Goal: Task Accomplishment & Management: Use online tool/utility

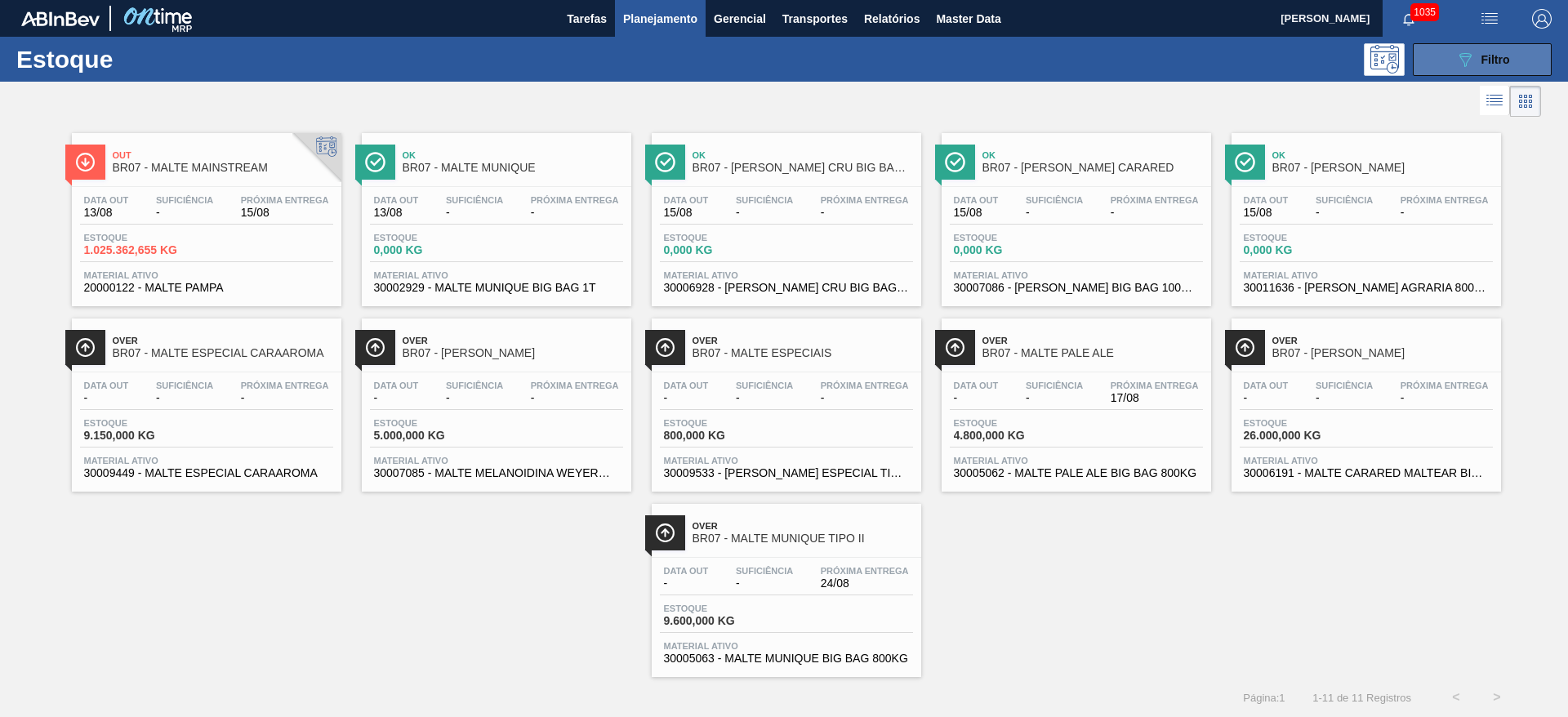
click at [949, 65] on icon "089F7B8B-B2A5-4AFE-B5C0-19BA573D28AC" at bounding box center [1465, 60] width 20 height 20
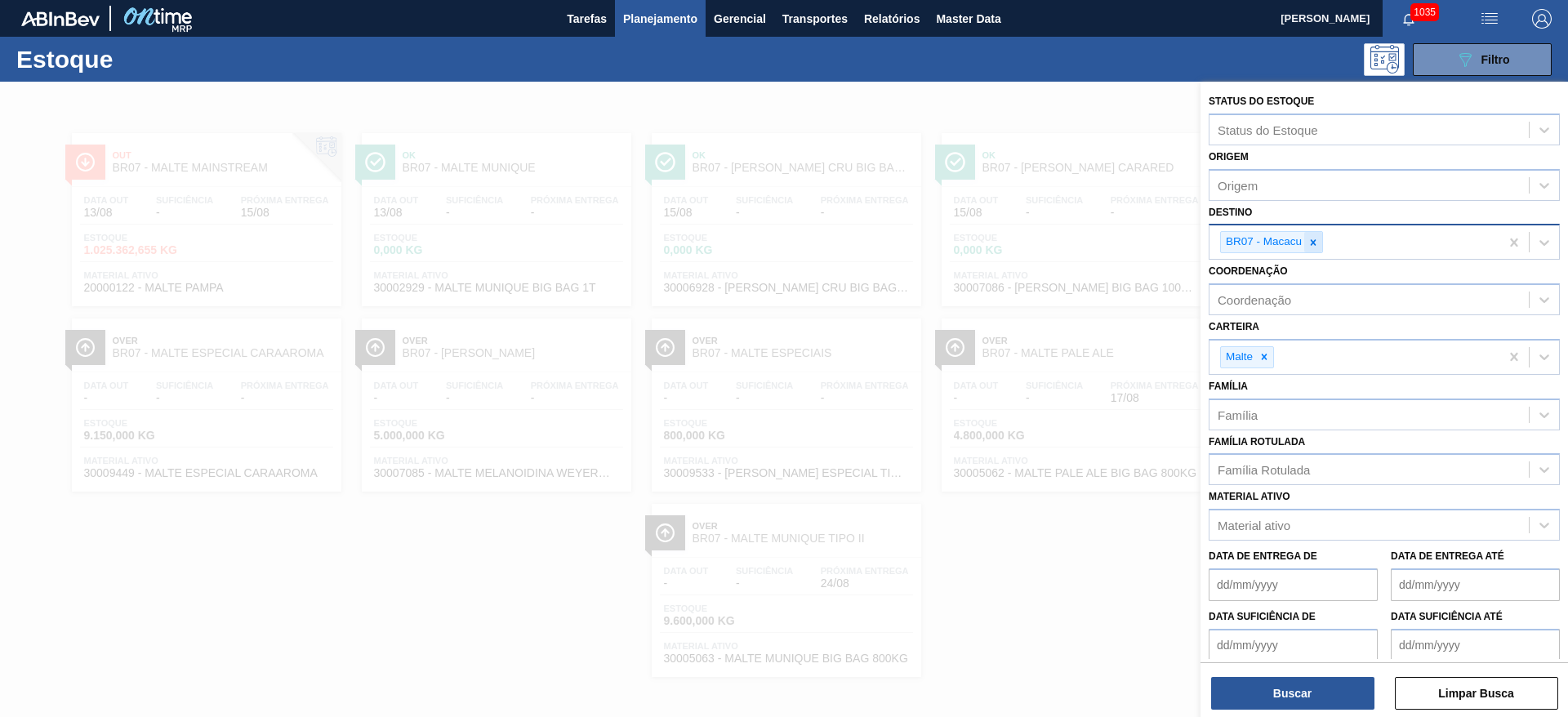
click at [949, 243] on icon at bounding box center [1313, 243] width 11 height 11
type input "16"
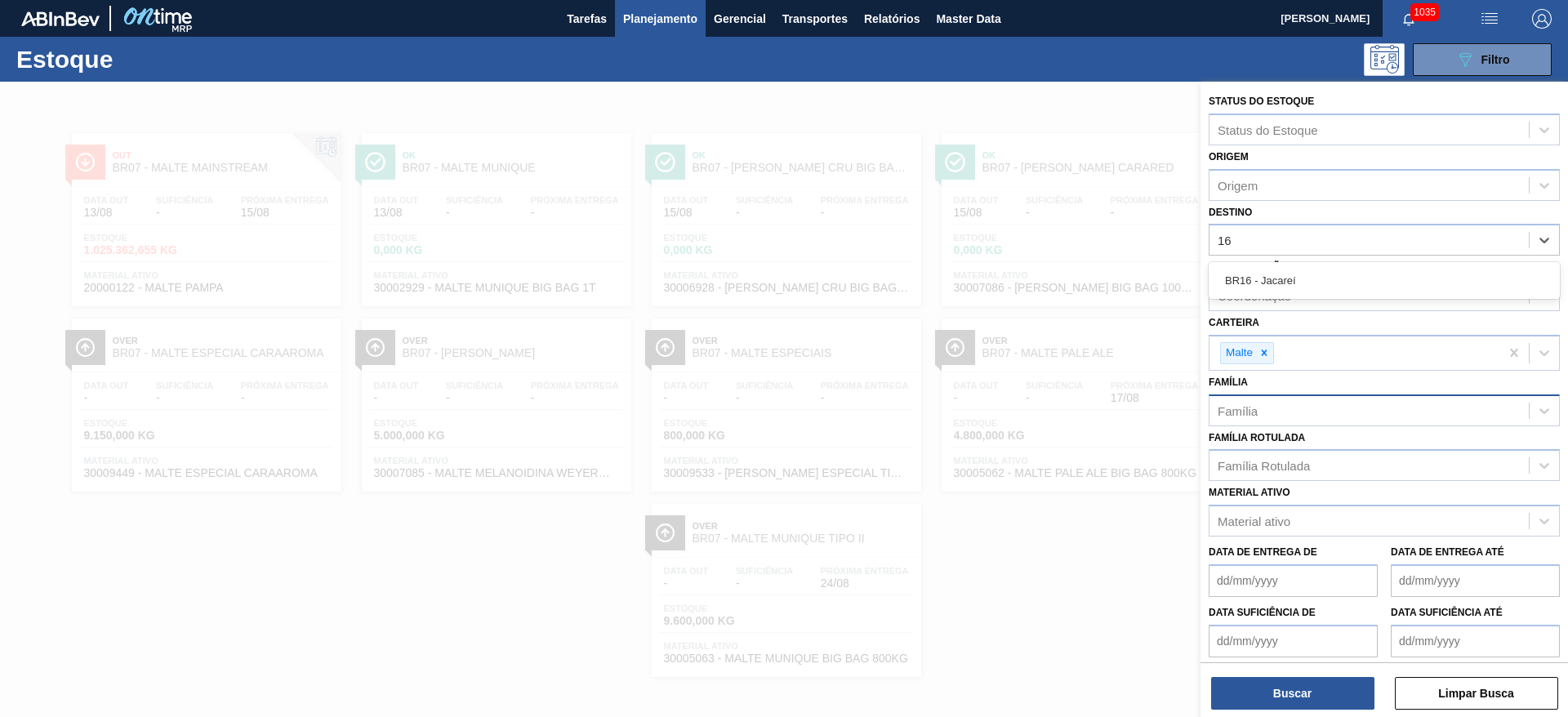
drag, startPoint x: 1312, startPoint y: 280, endPoint x: 1214, endPoint y: 415, distance: 166.8
click at [949, 280] on div "BR16 - Jacareí" at bounding box center [1384, 280] width 351 height 30
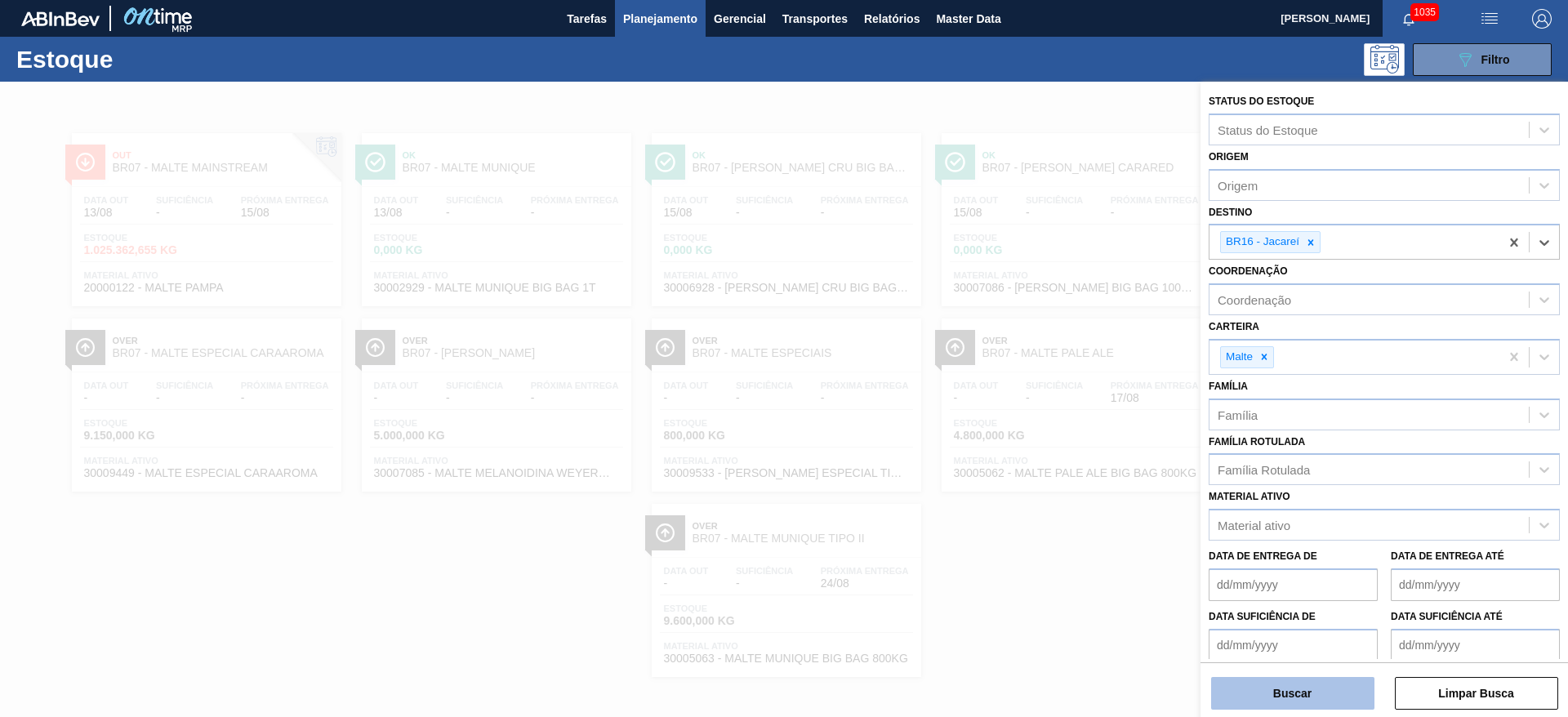
click at [949, 434] on button "Buscar" at bounding box center [1293, 693] width 163 height 33
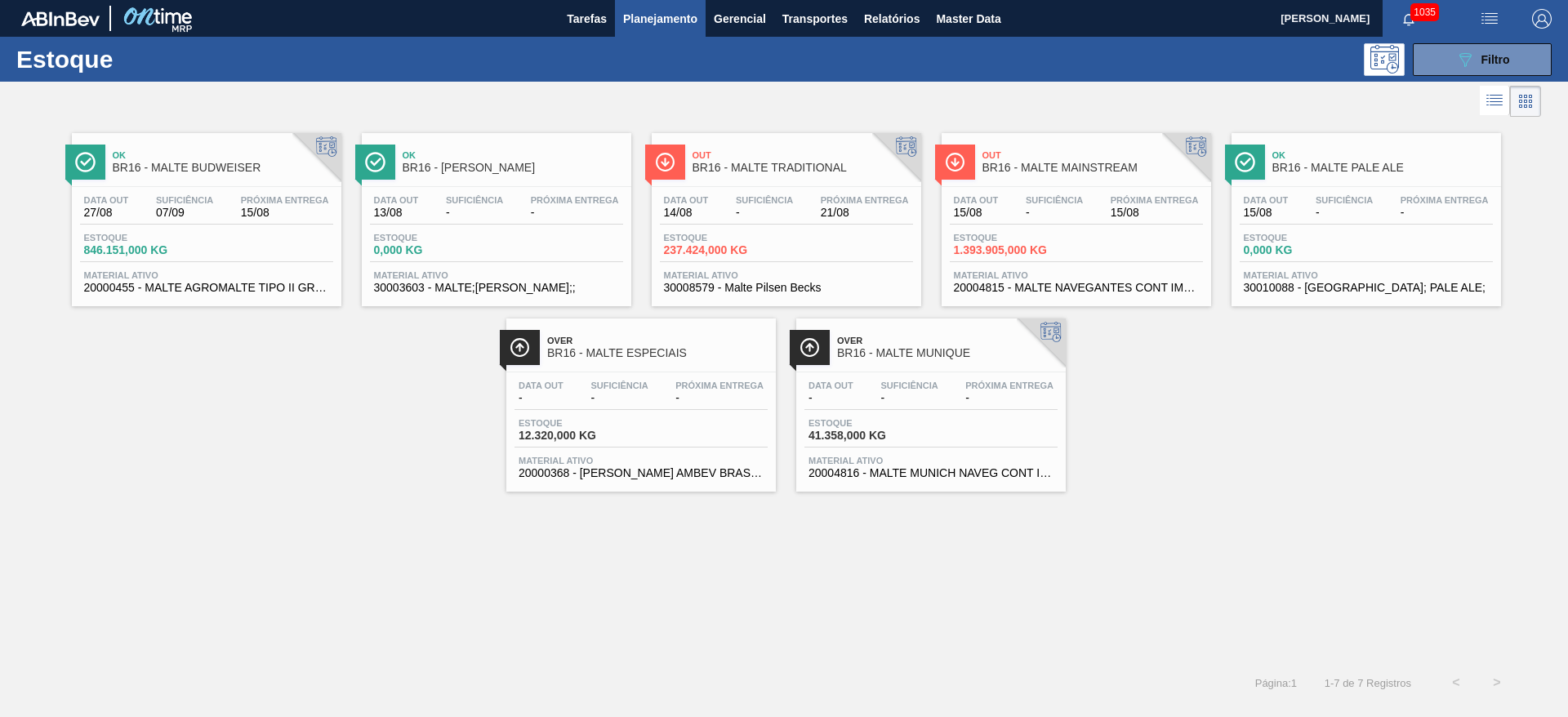
click at [949, 215] on div "Data out 15/08" at bounding box center [976, 207] width 53 height 24
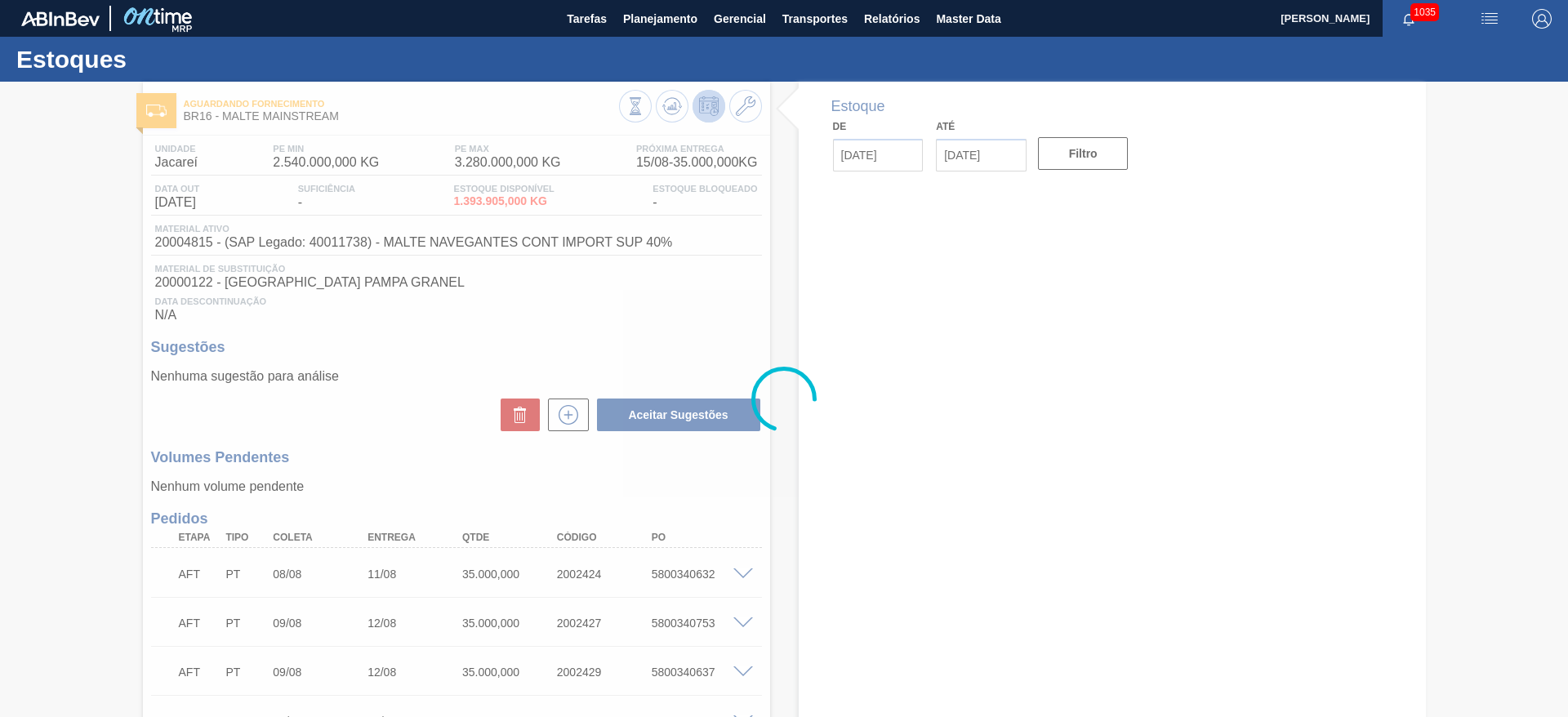
type input "[DATE]"
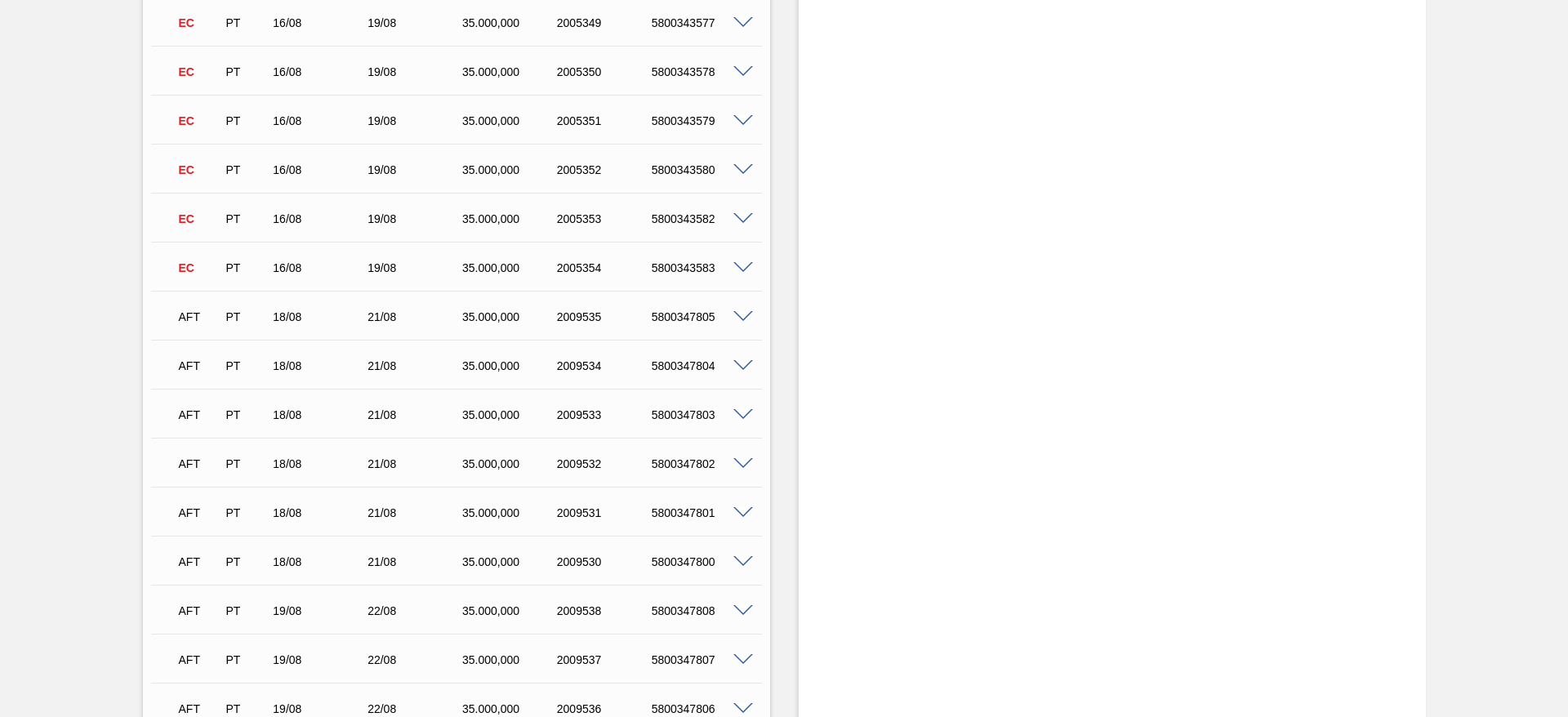
scroll to position [2083, 0]
click at [747, 119] on span at bounding box center [743, 121] width 20 height 12
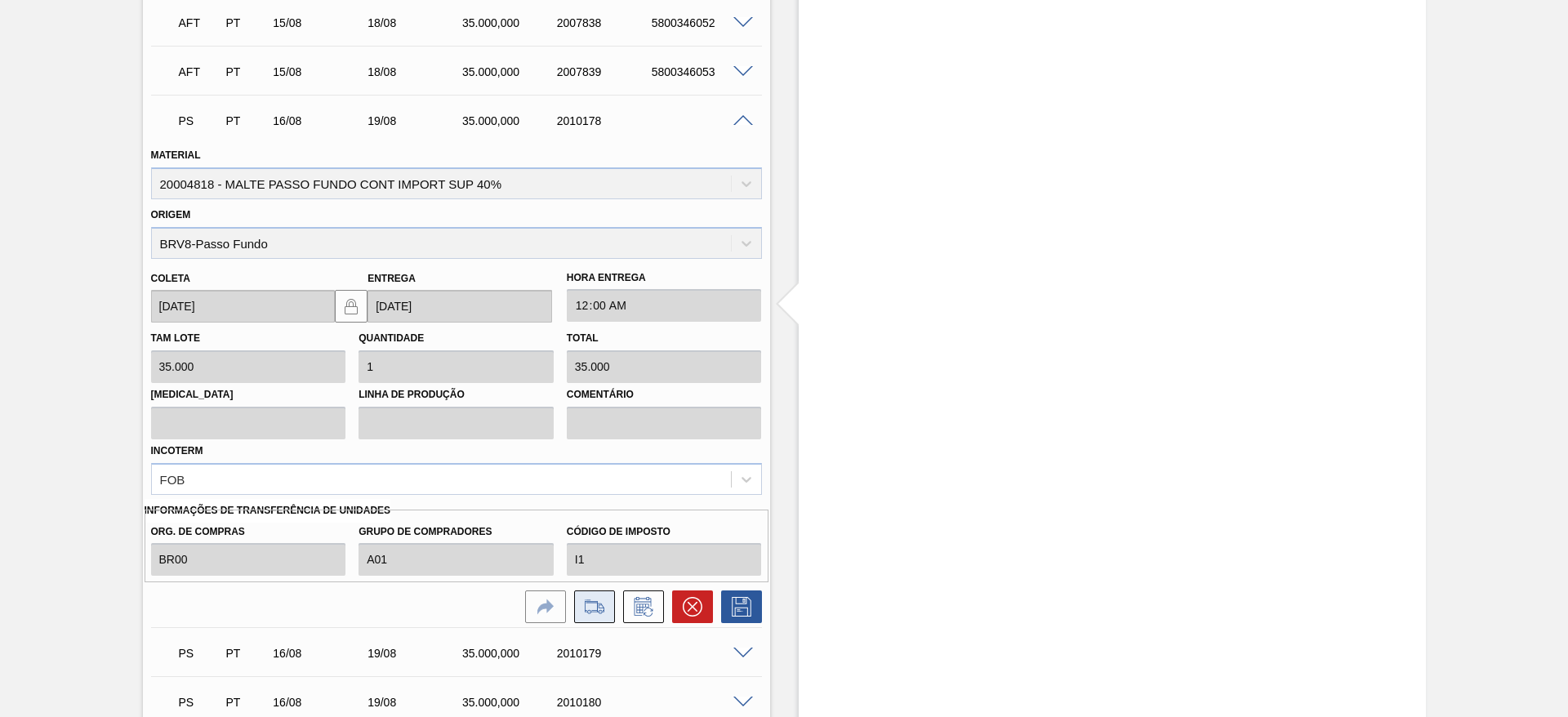
click at [584, 434] on icon at bounding box center [595, 607] width 26 height 20
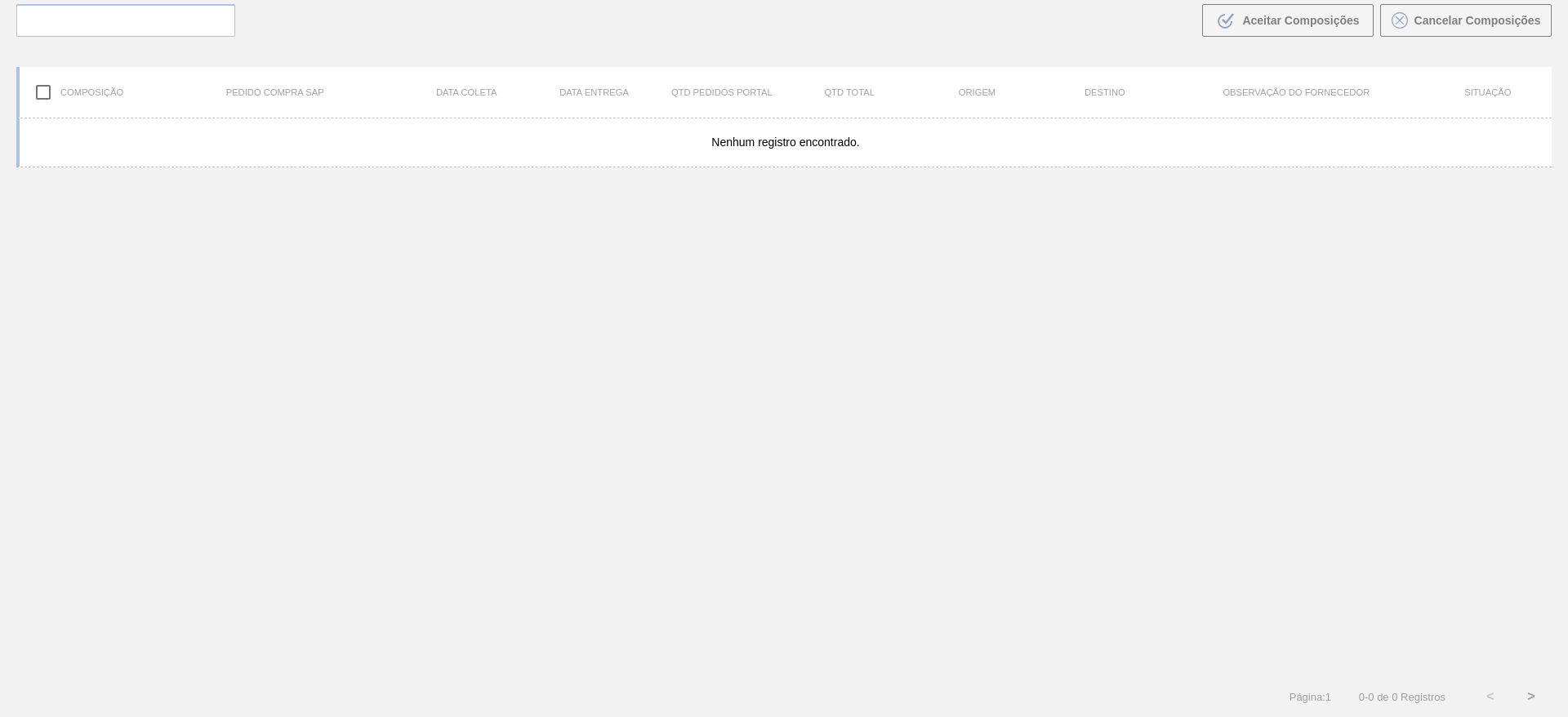
scroll to position [118, 0]
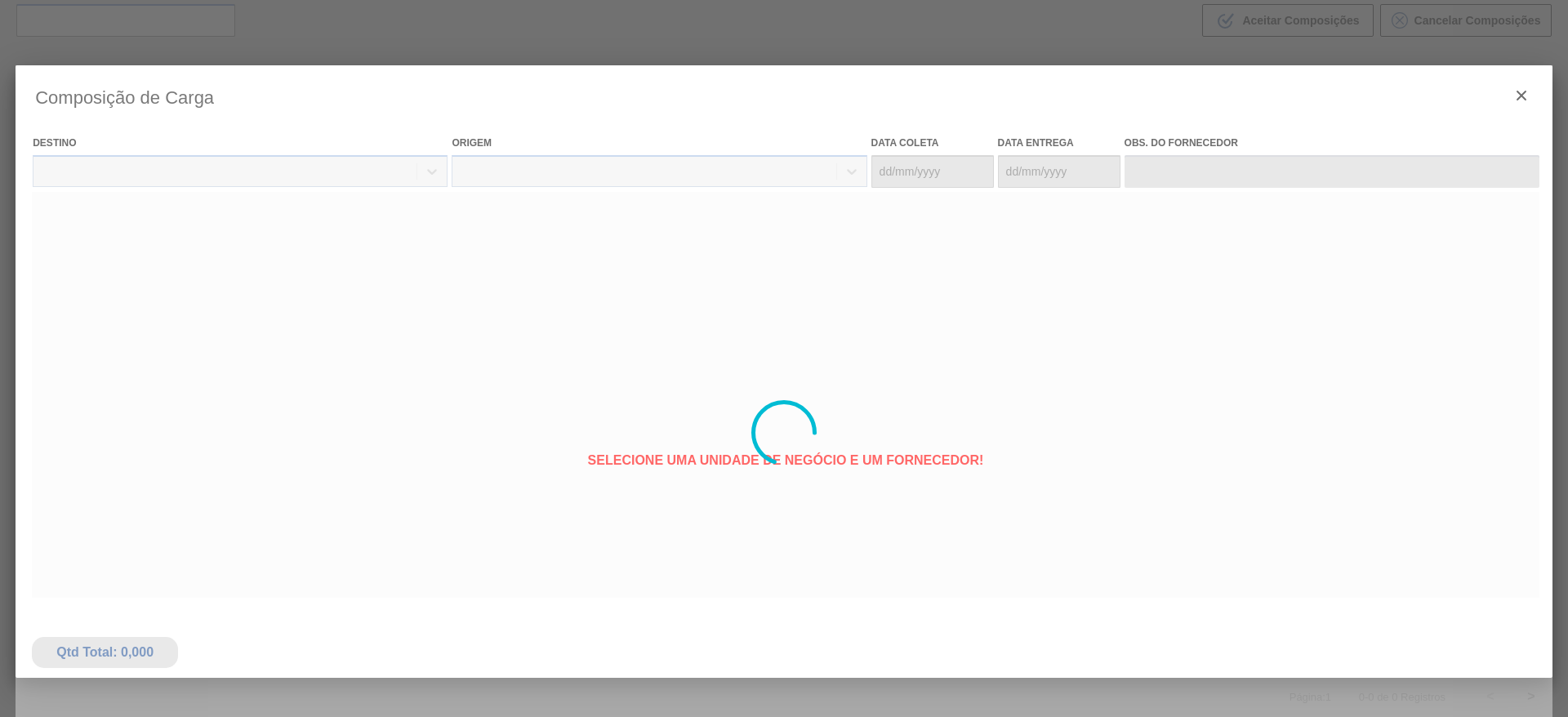
type coleta "[DATE]"
type entrega "[DATE]"
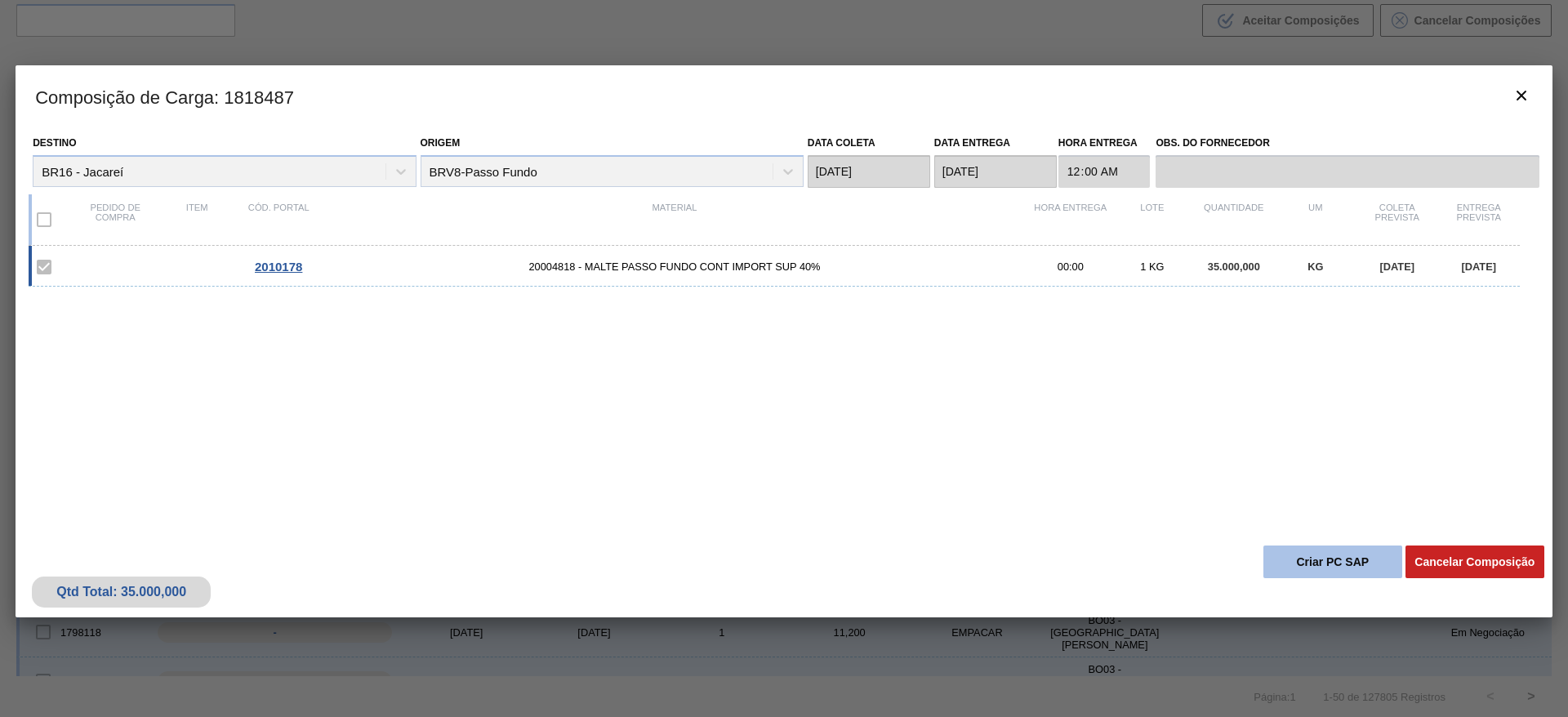
click at [949, 434] on button "Criar PC SAP" at bounding box center [1333, 562] width 139 height 33
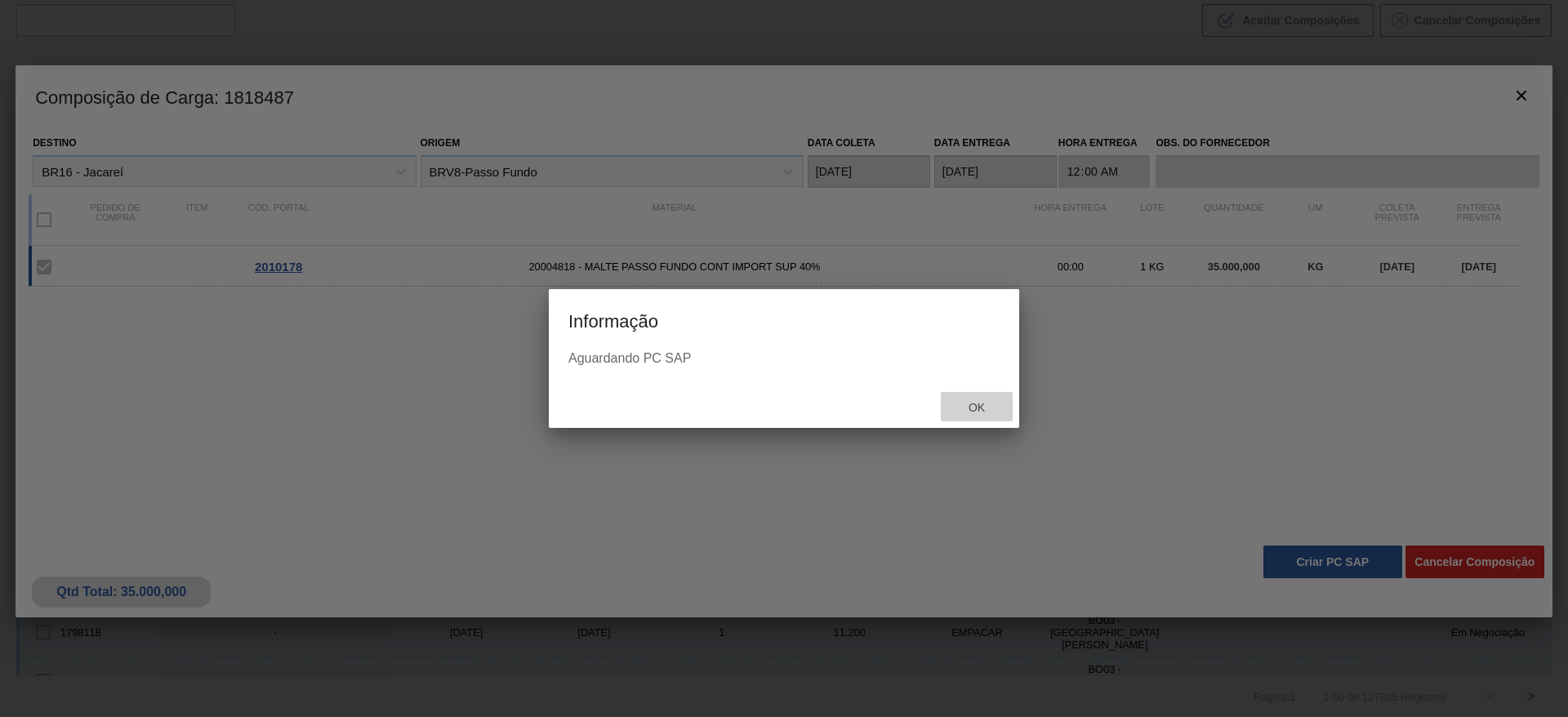
click at [949, 408] on span "Ok" at bounding box center [976, 408] width 42 height 13
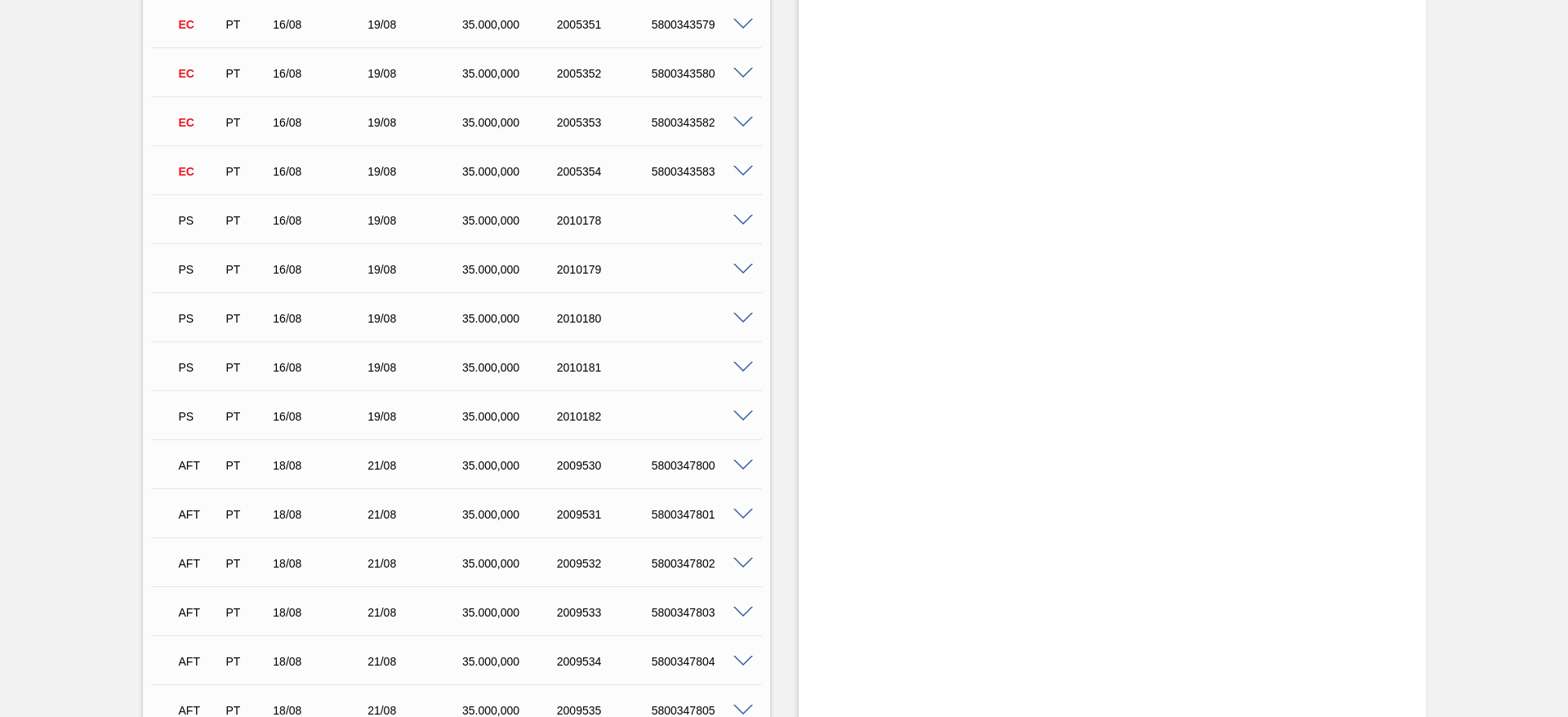
scroll to position [2451, 0]
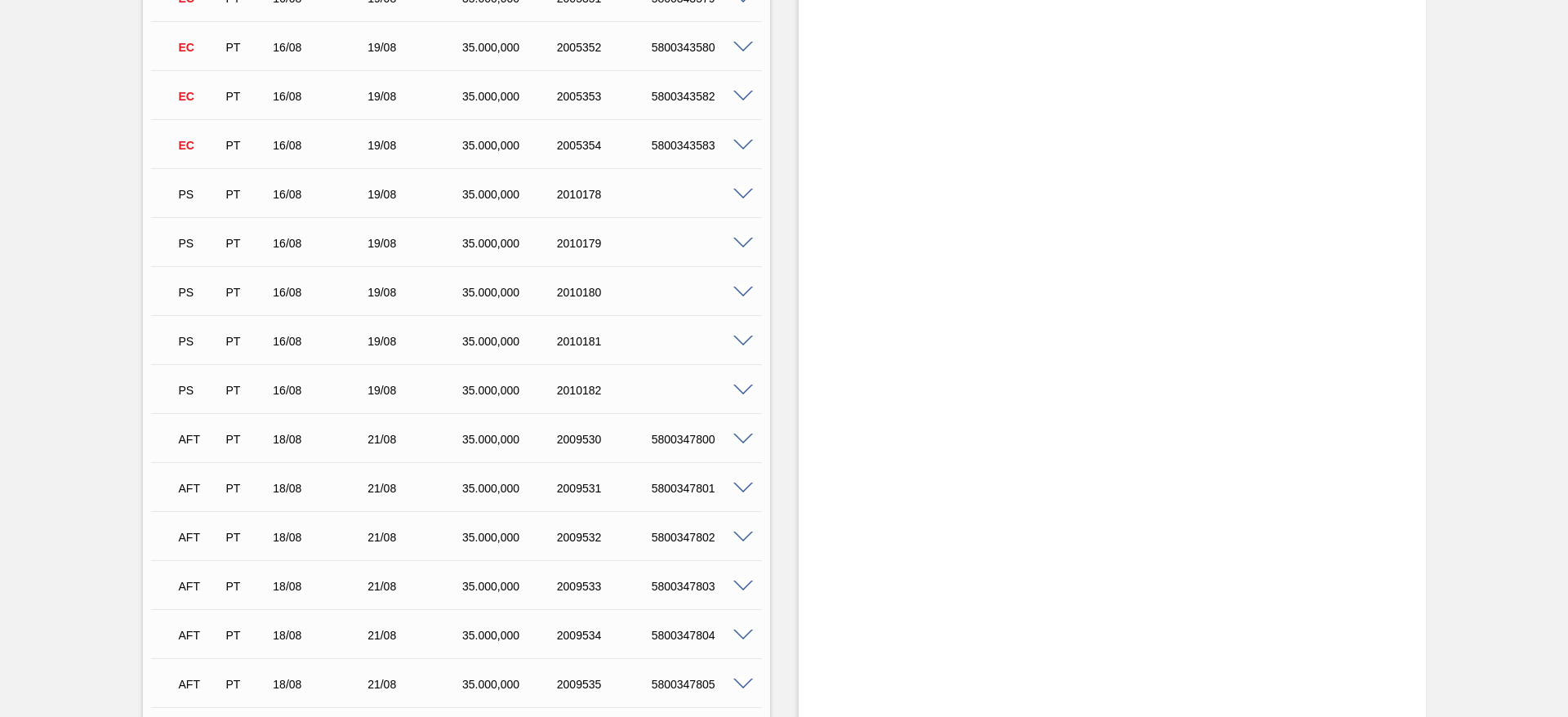
click at [739, 394] on span at bounding box center [743, 391] width 20 height 12
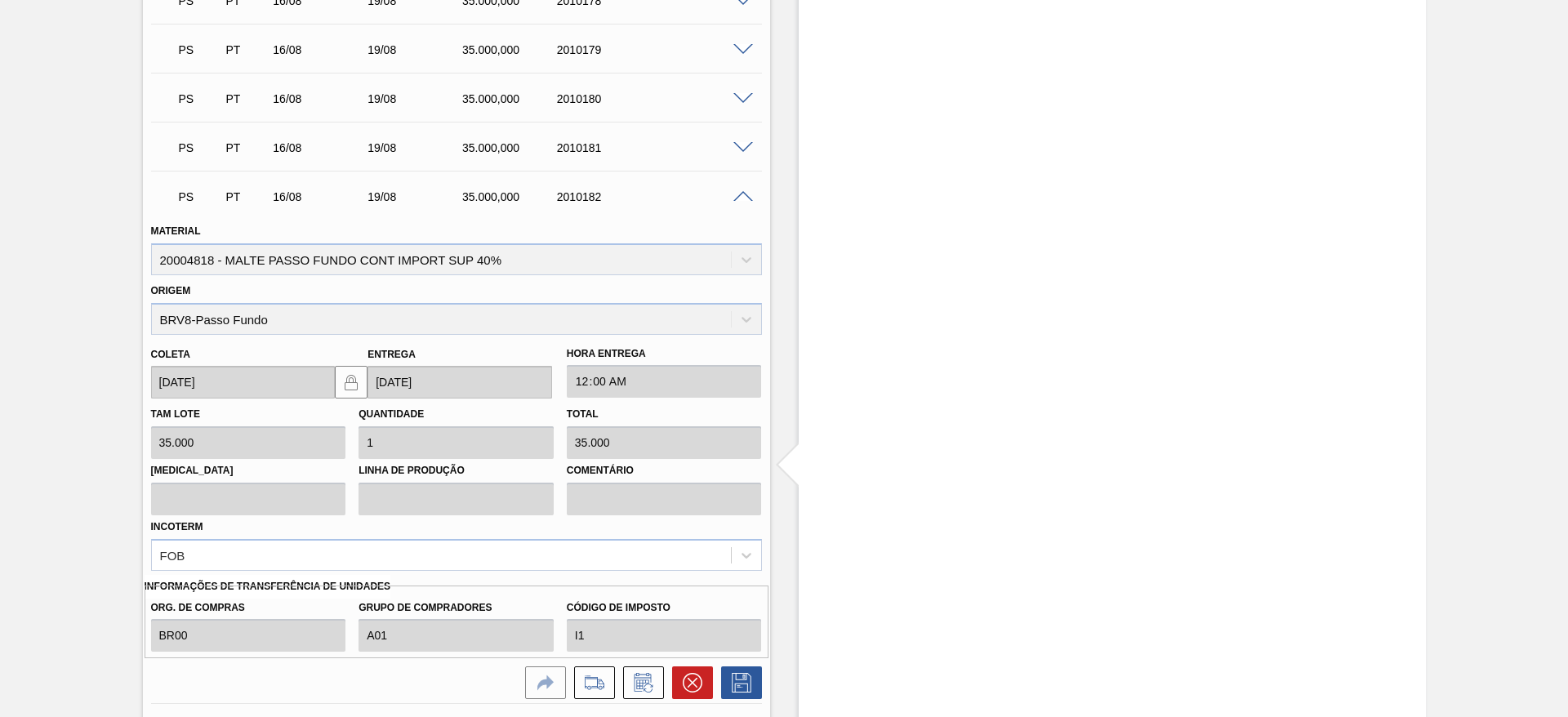
scroll to position [2696, 0]
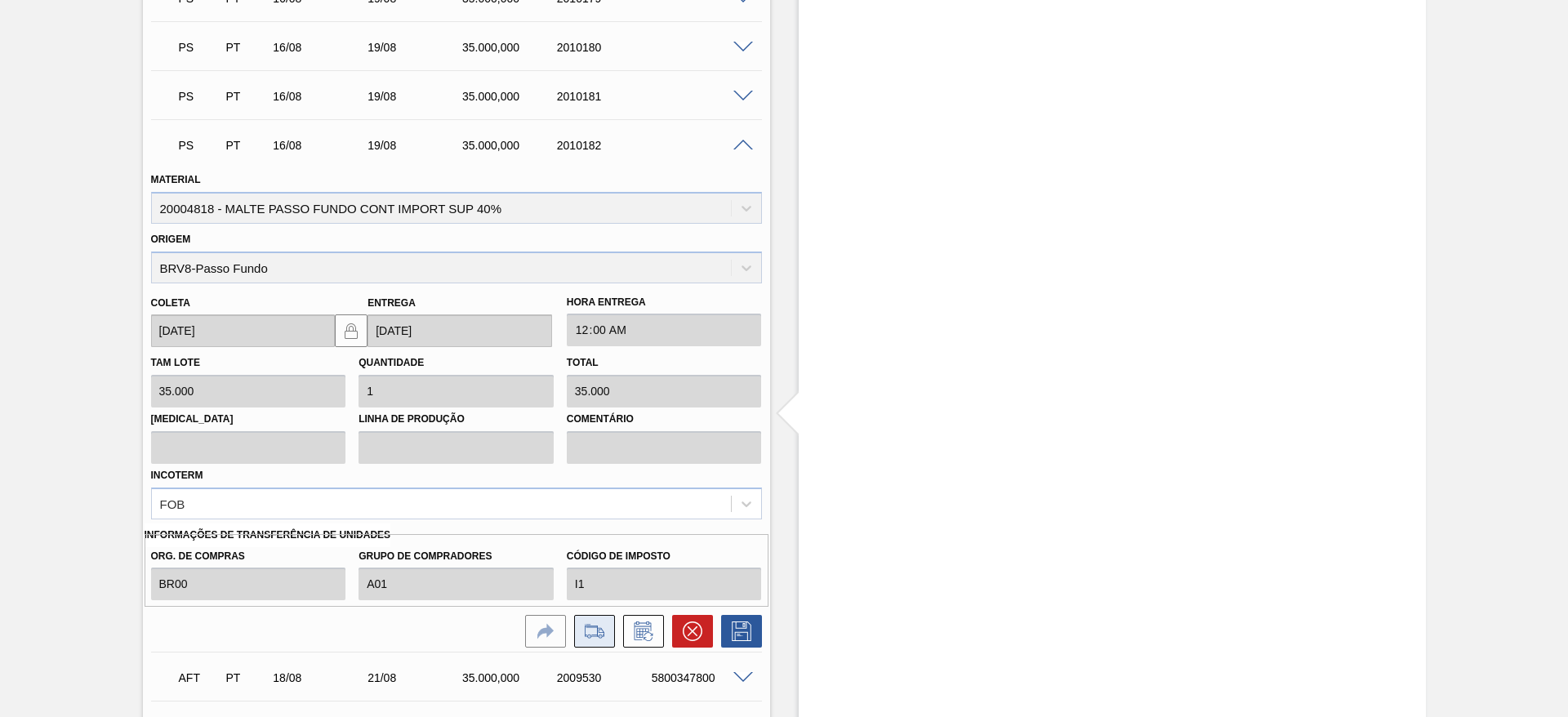
click at [591, 434] on icon at bounding box center [595, 632] width 26 height 20
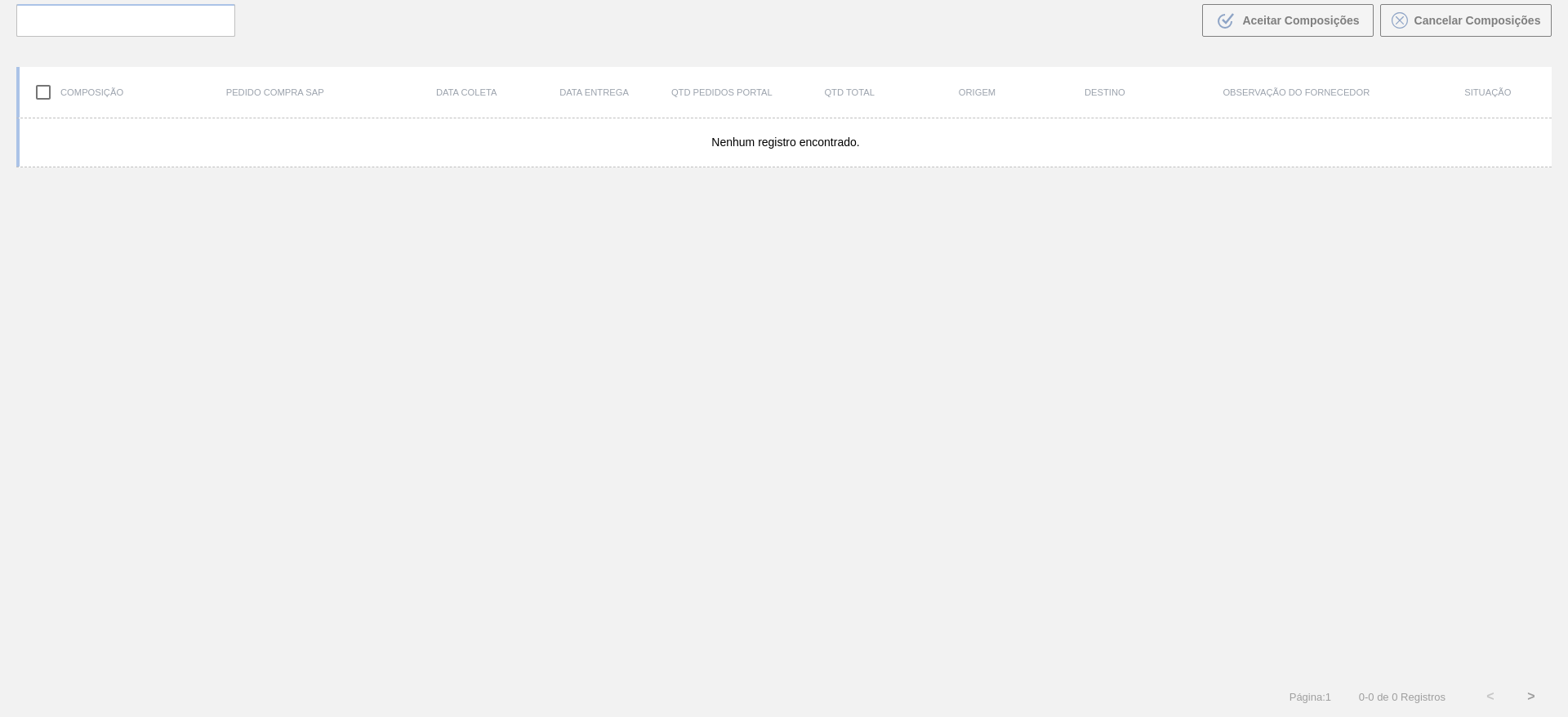
scroll to position [118, 0]
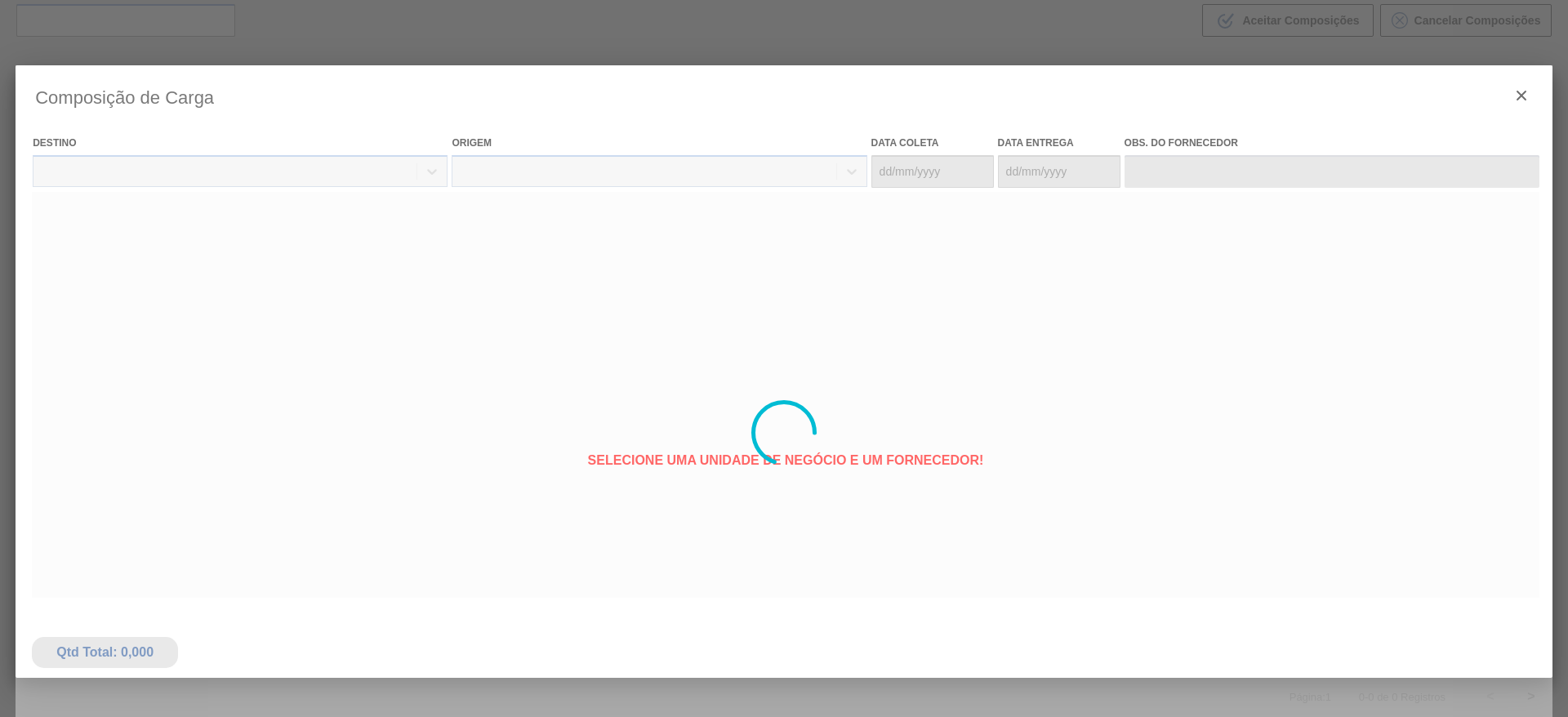
type coleta "[DATE]"
type entrega "[DATE]"
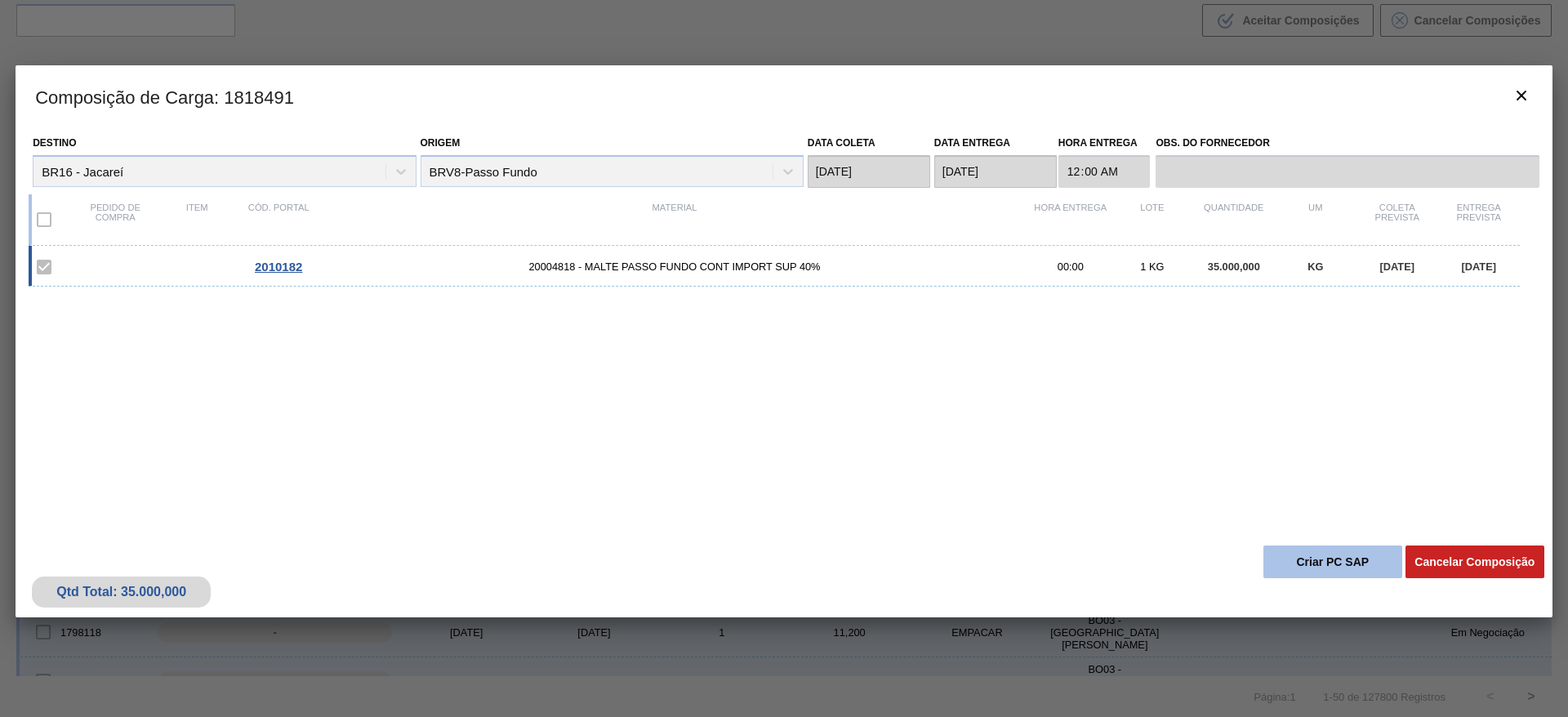
click at [949, 434] on button "Criar PC SAP" at bounding box center [1333, 562] width 139 height 33
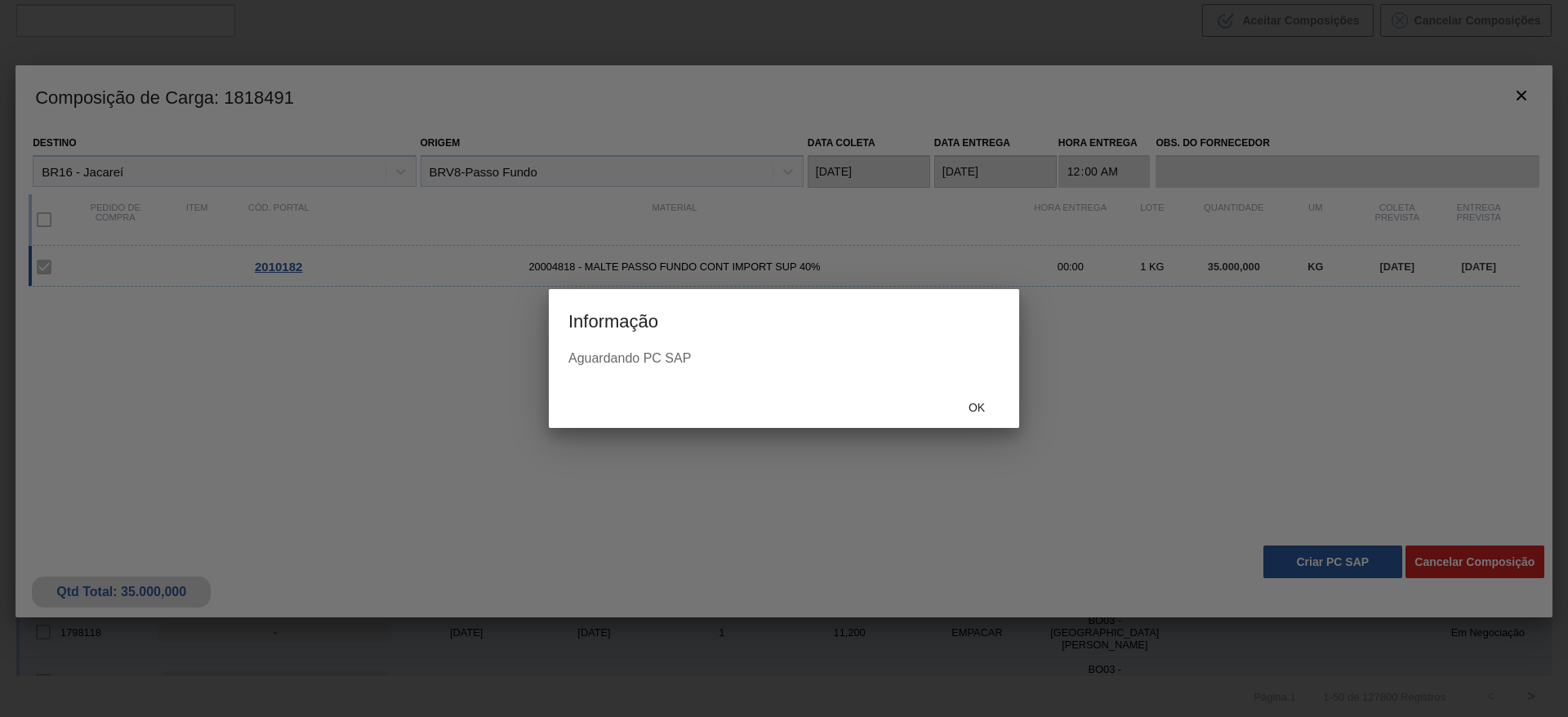
click at [949, 423] on div "Ok" at bounding box center [784, 407] width 471 height 43
click at [949, 410] on span "Ok" at bounding box center [976, 408] width 42 height 13
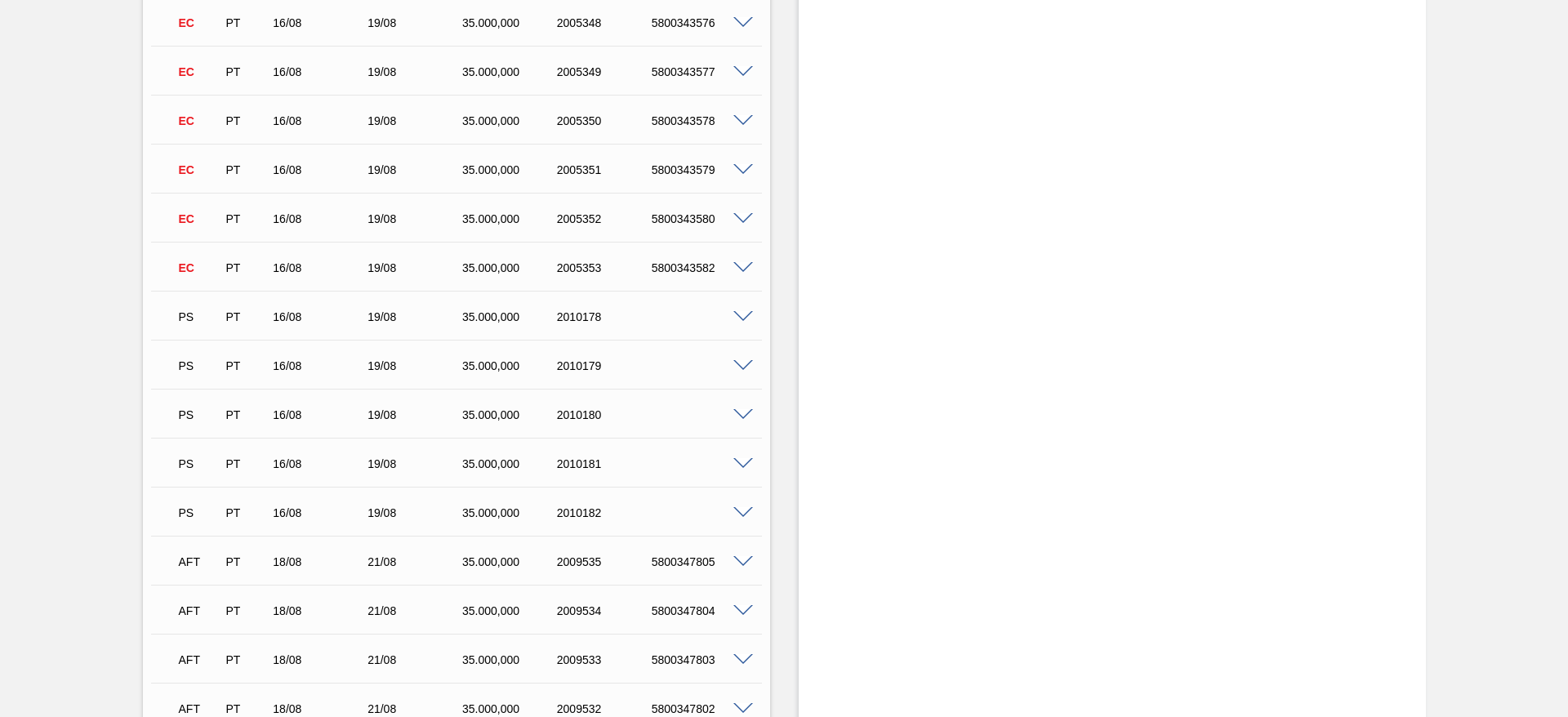
scroll to position [2451, 0]
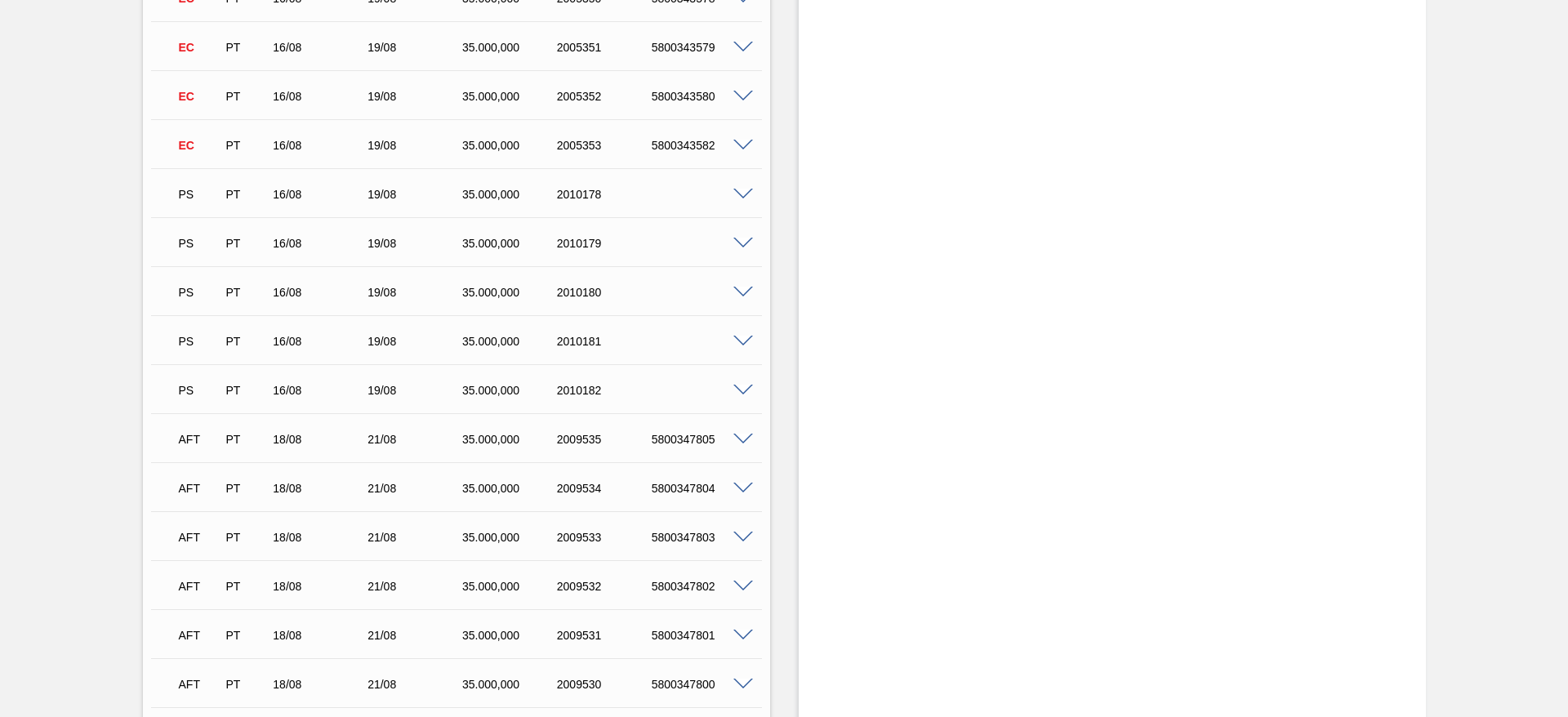
click at [739, 341] on span at bounding box center [743, 342] width 20 height 12
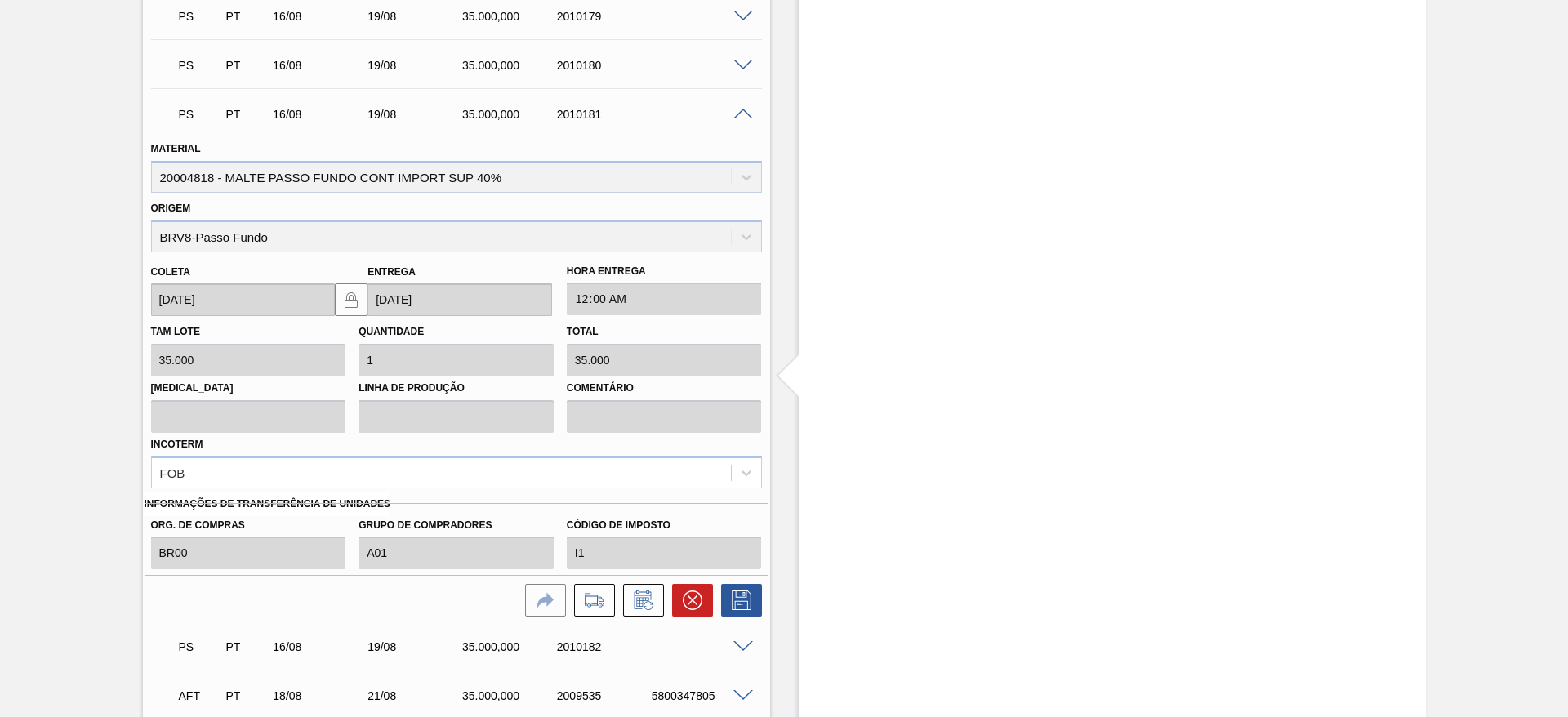
scroll to position [2696, 0]
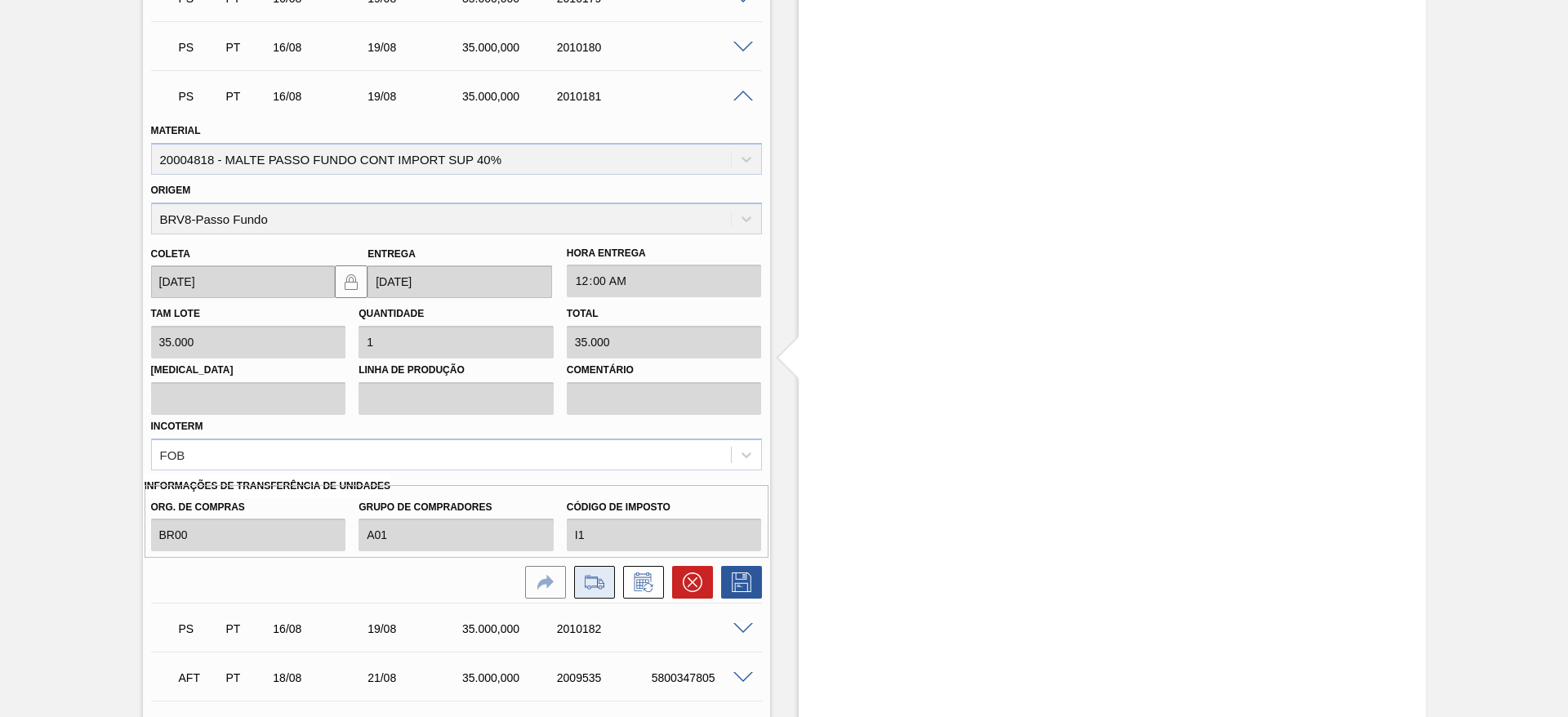
click at [602, 434] on icon at bounding box center [595, 583] width 26 height 20
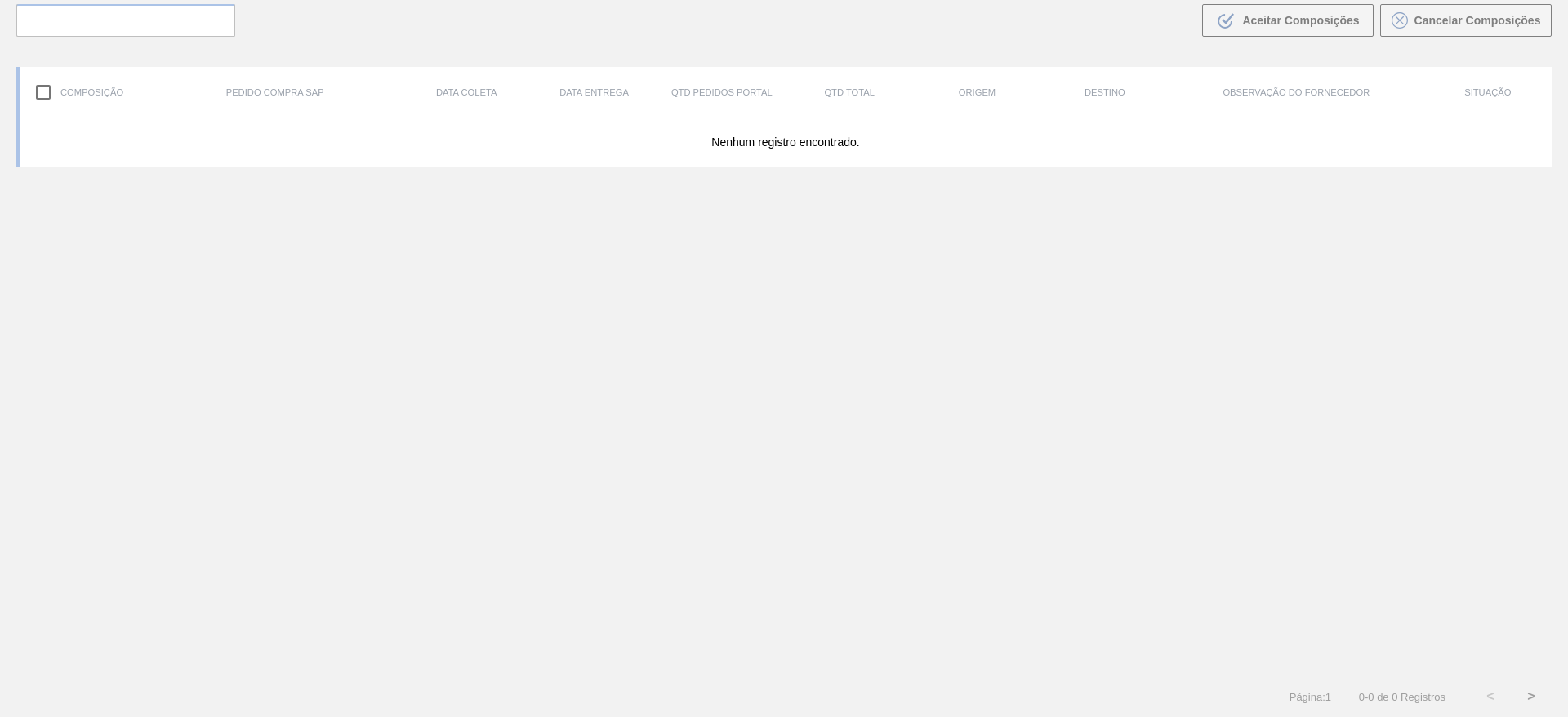
scroll to position [118, 0]
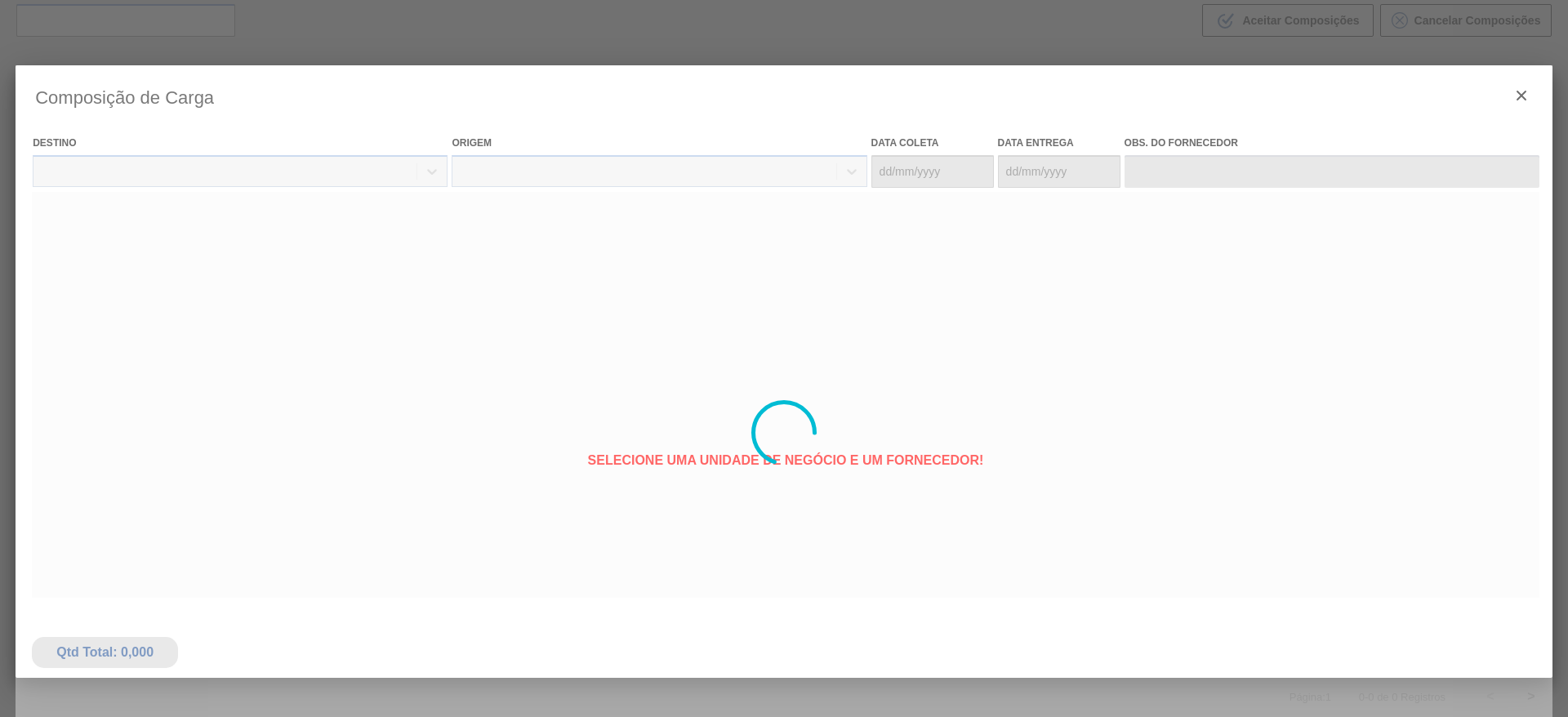
type coleta "[DATE]"
type entrega "[DATE]"
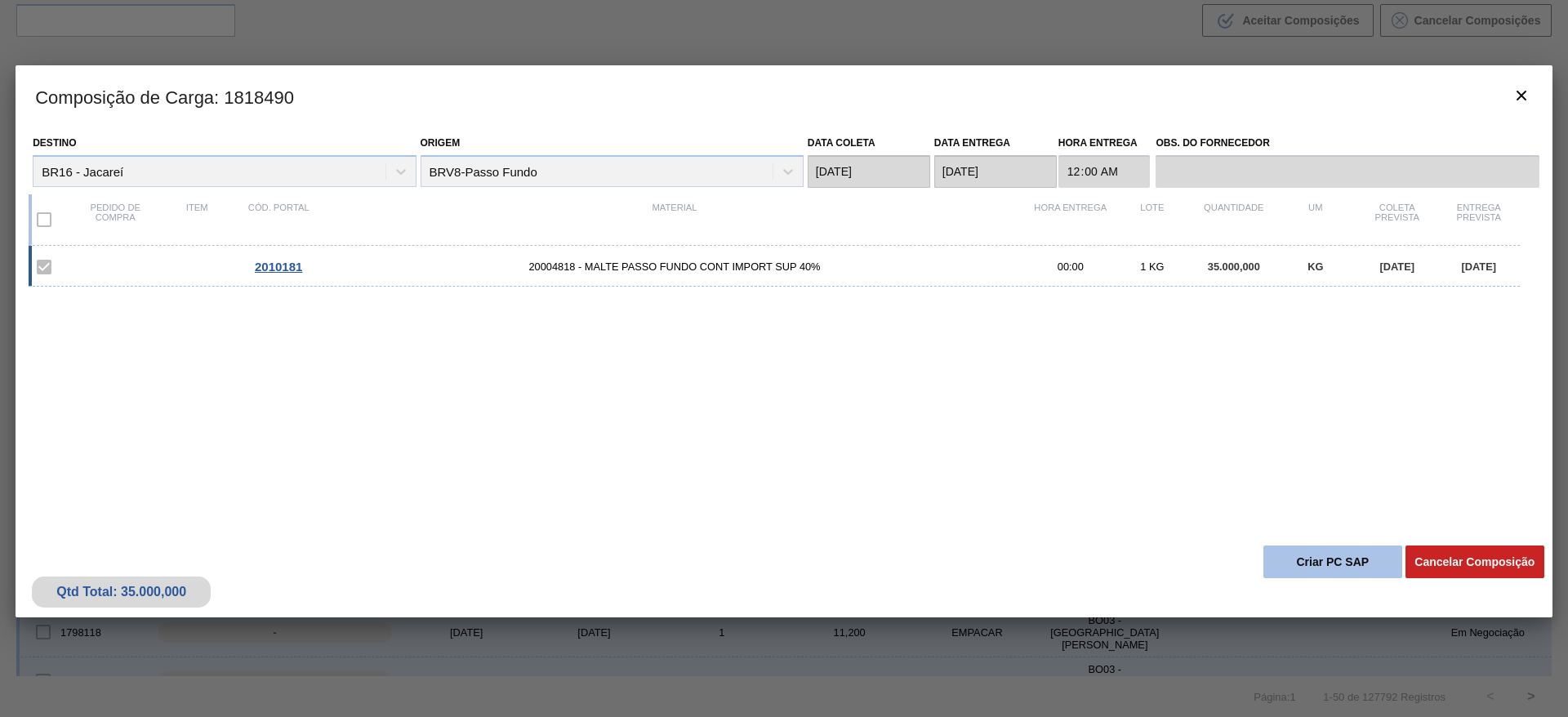
click at [949, 434] on button "Criar PC SAP" at bounding box center [1333, 562] width 139 height 33
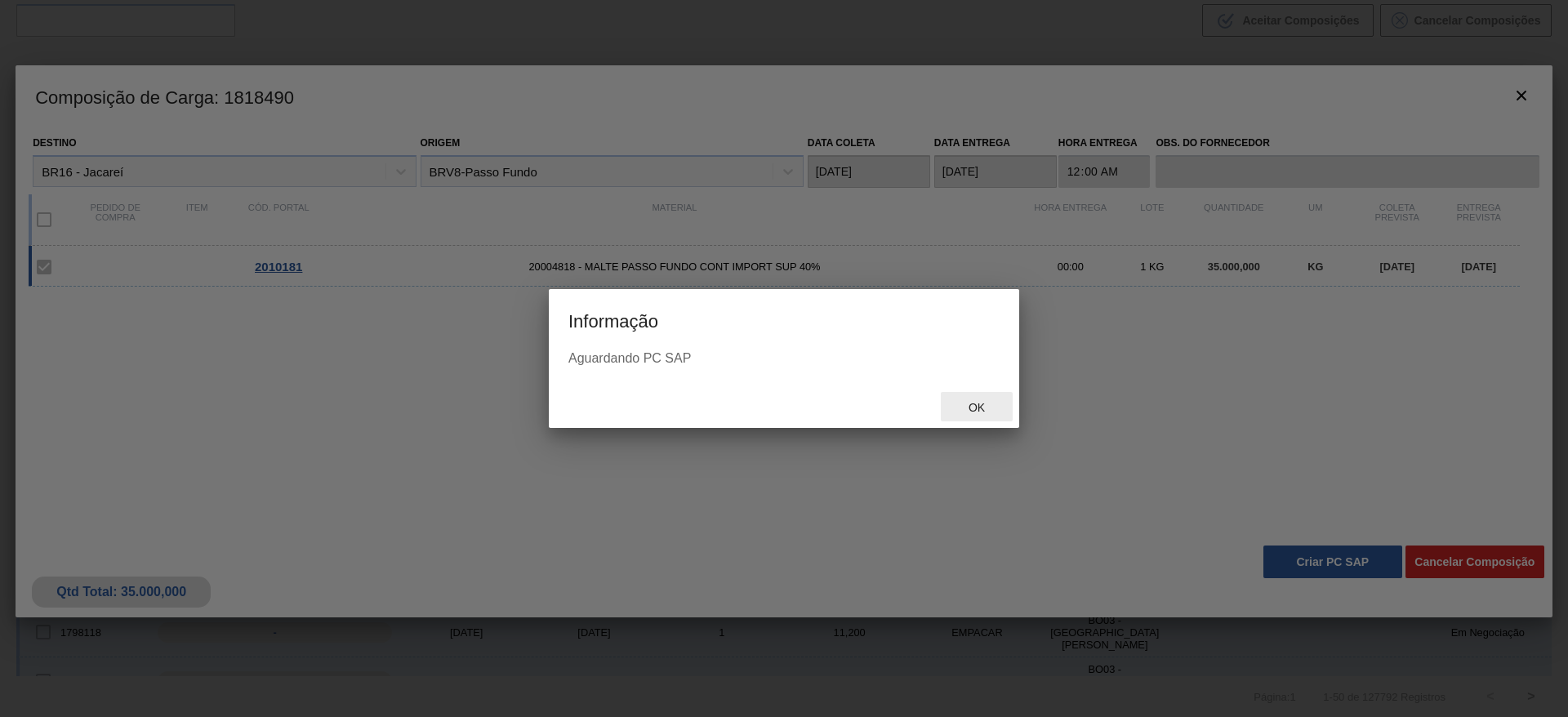
click at [949, 415] on div "Ok" at bounding box center [976, 407] width 72 height 30
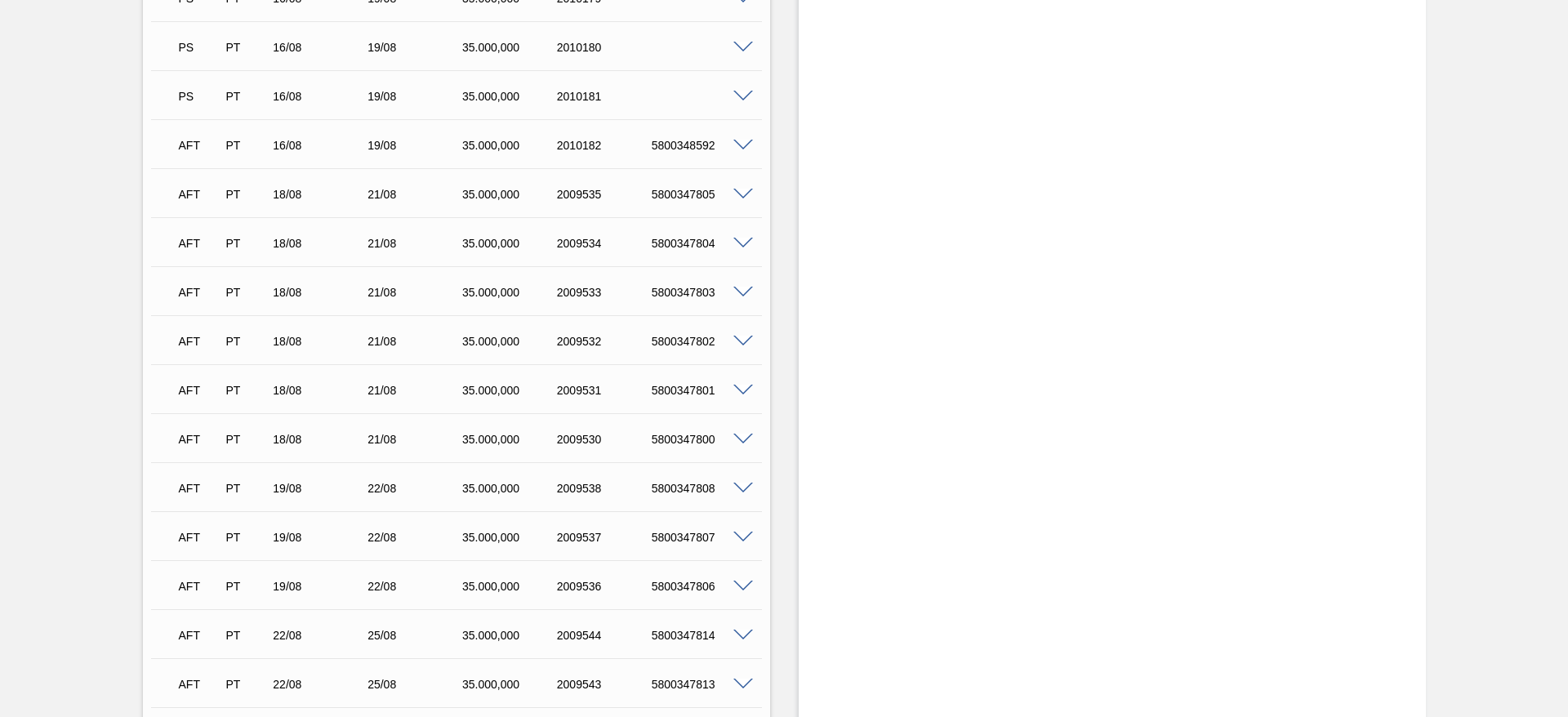
scroll to position [2451, 0]
click at [739, 295] on span at bounding box center [743, 293] width 20 height 12
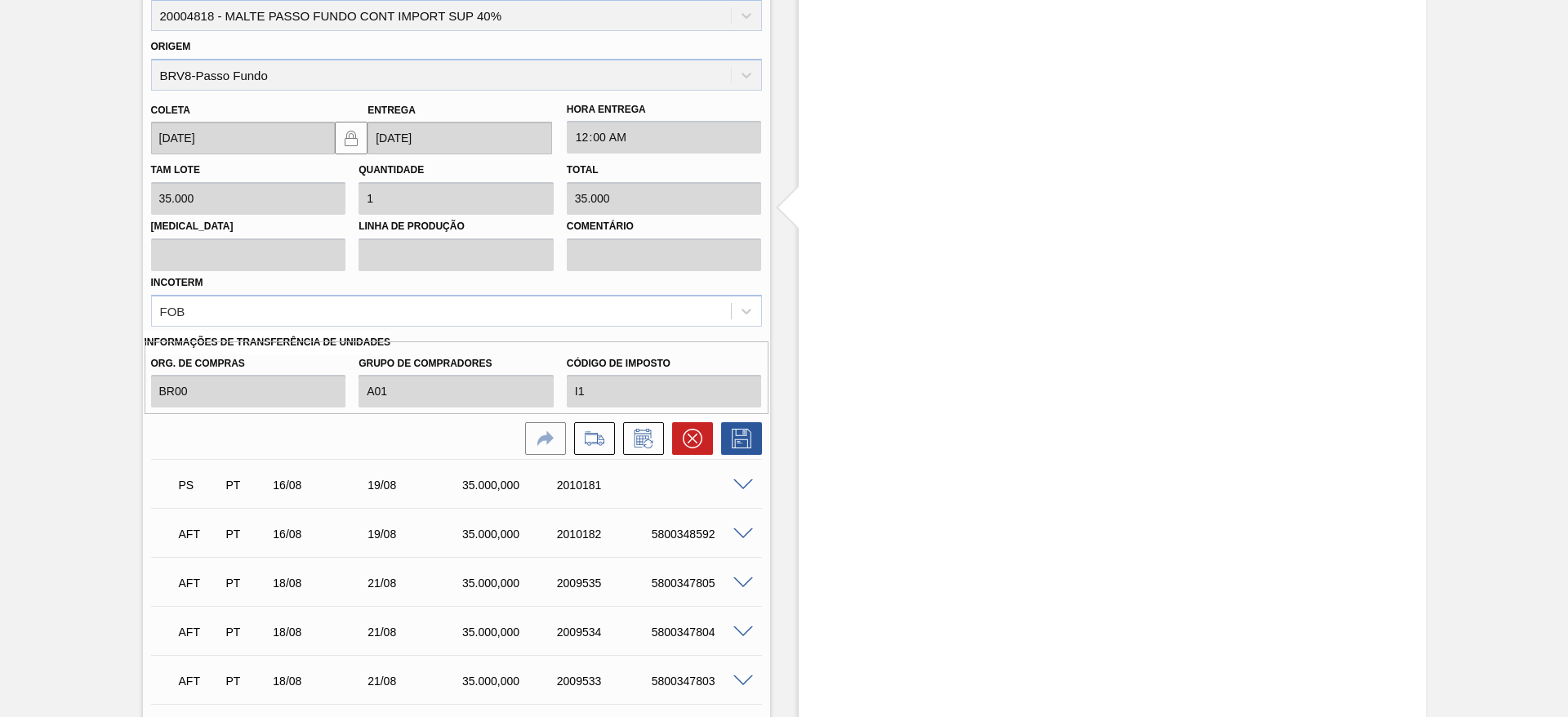
scroll to position [2819, 0]
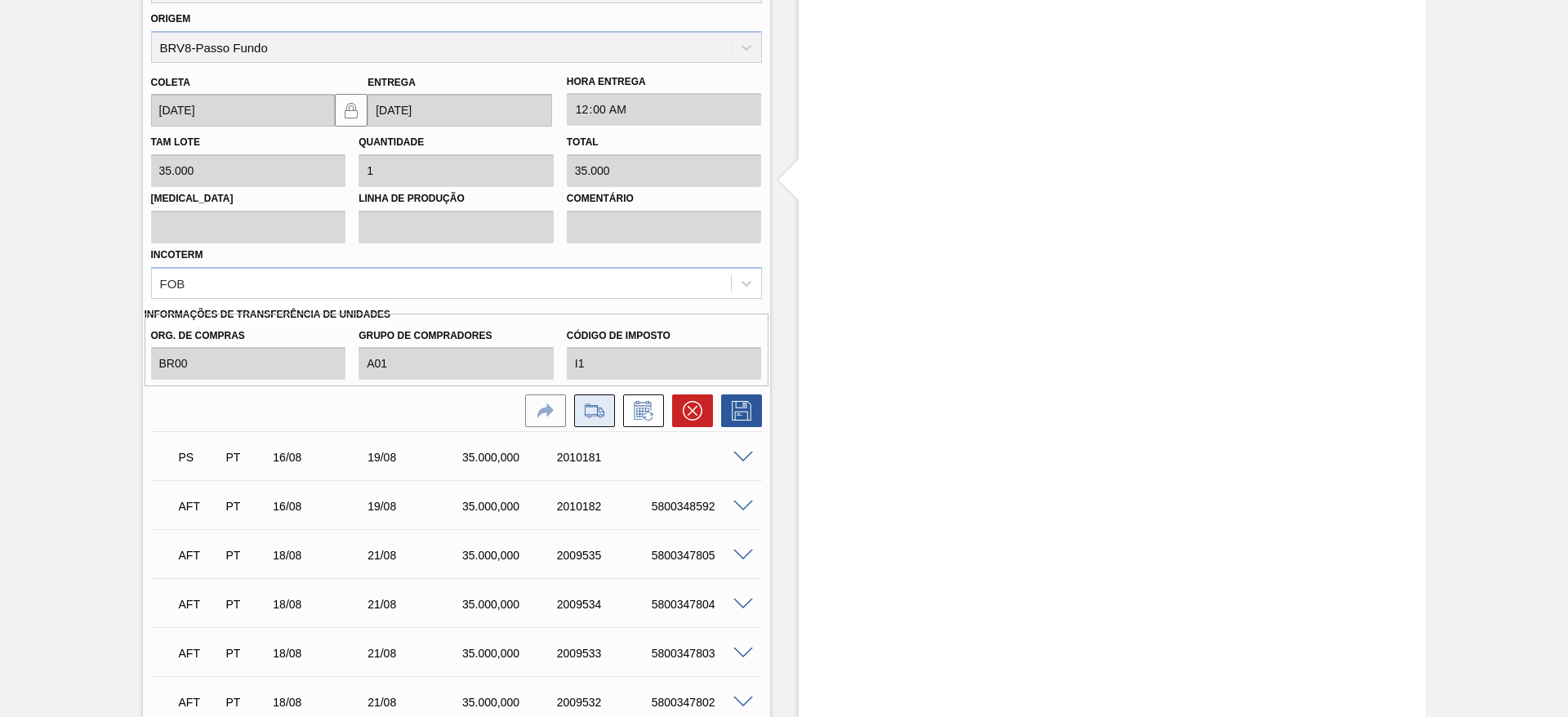
click at [586, 415] on icon at bounding box center [595, 411] width 26 height 20
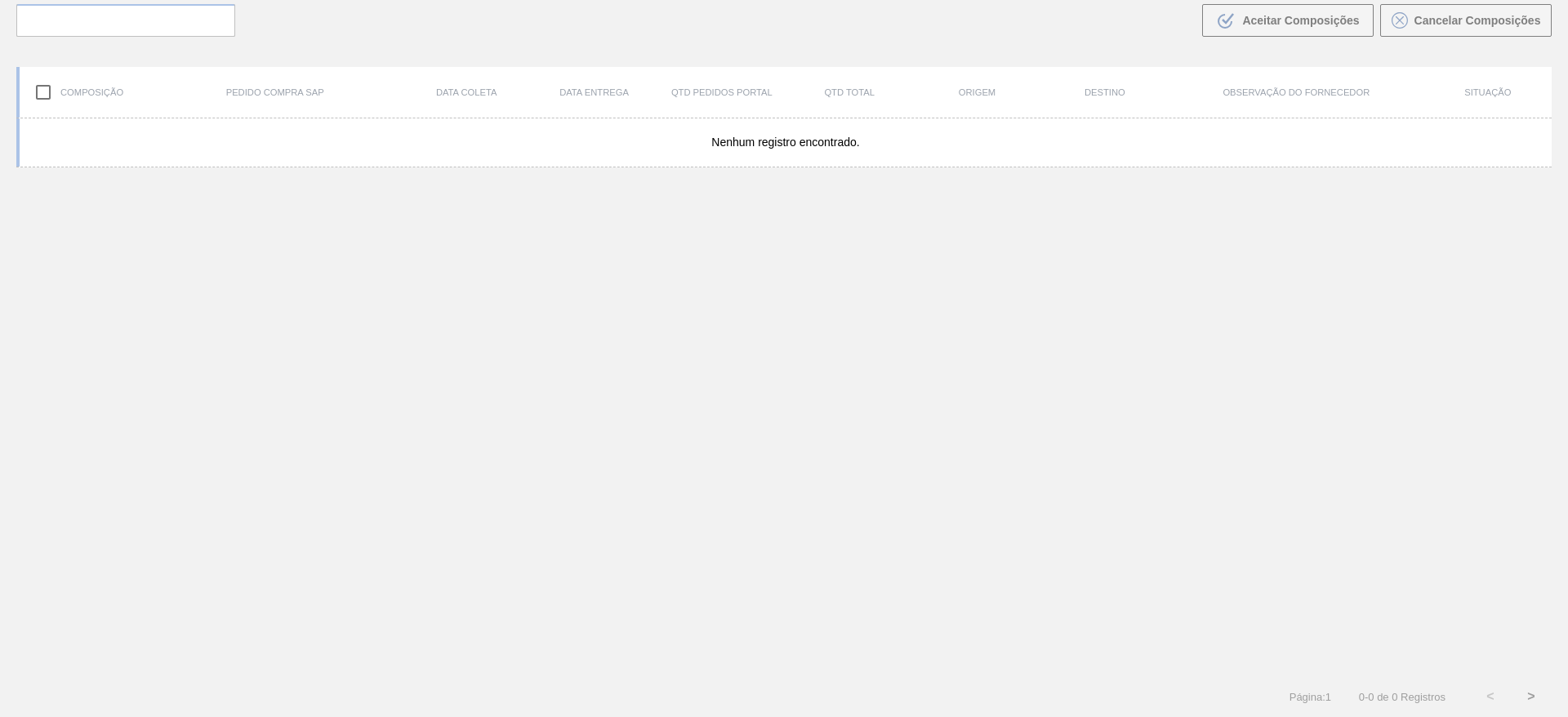
scroll to position [118, 0]
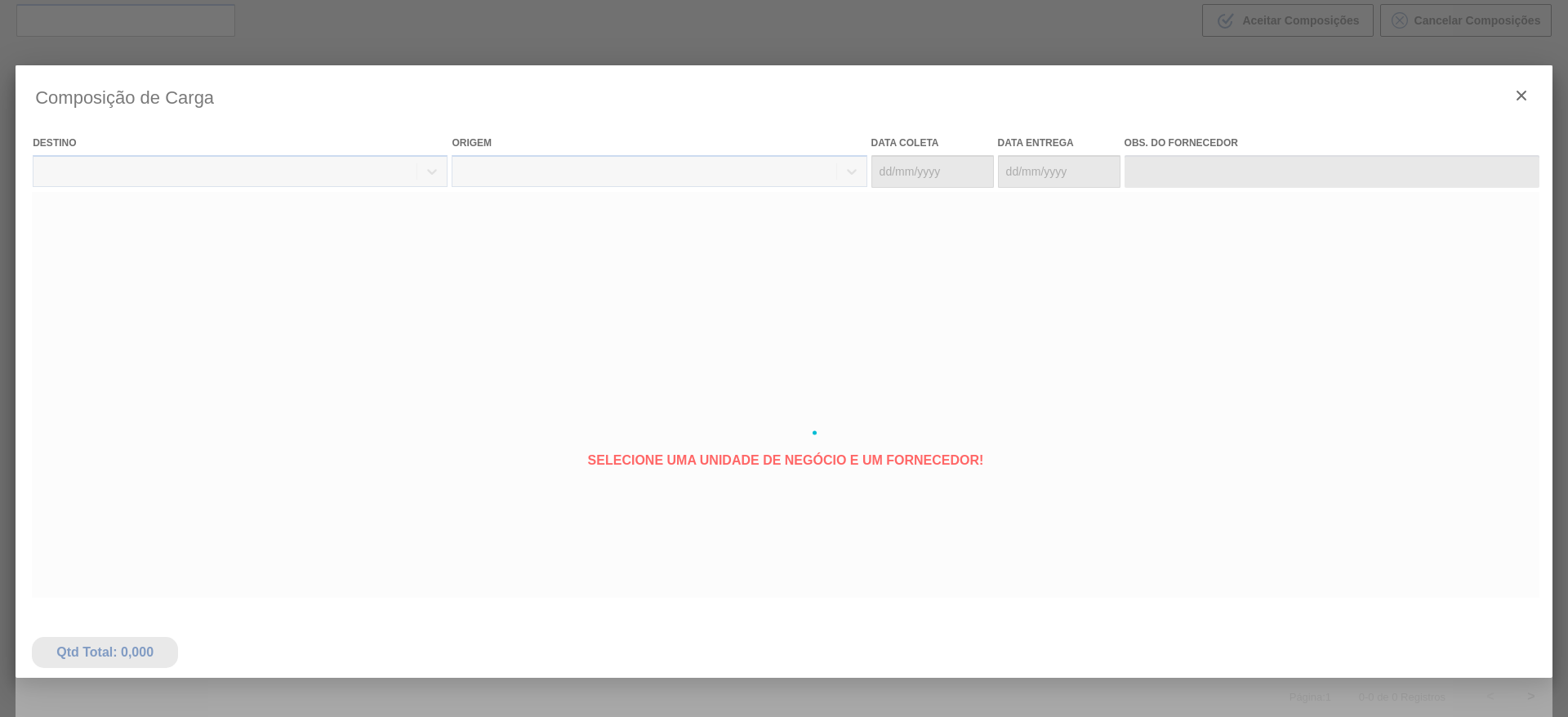
type coleta "[DATE]"
type entrega "[DATE]"
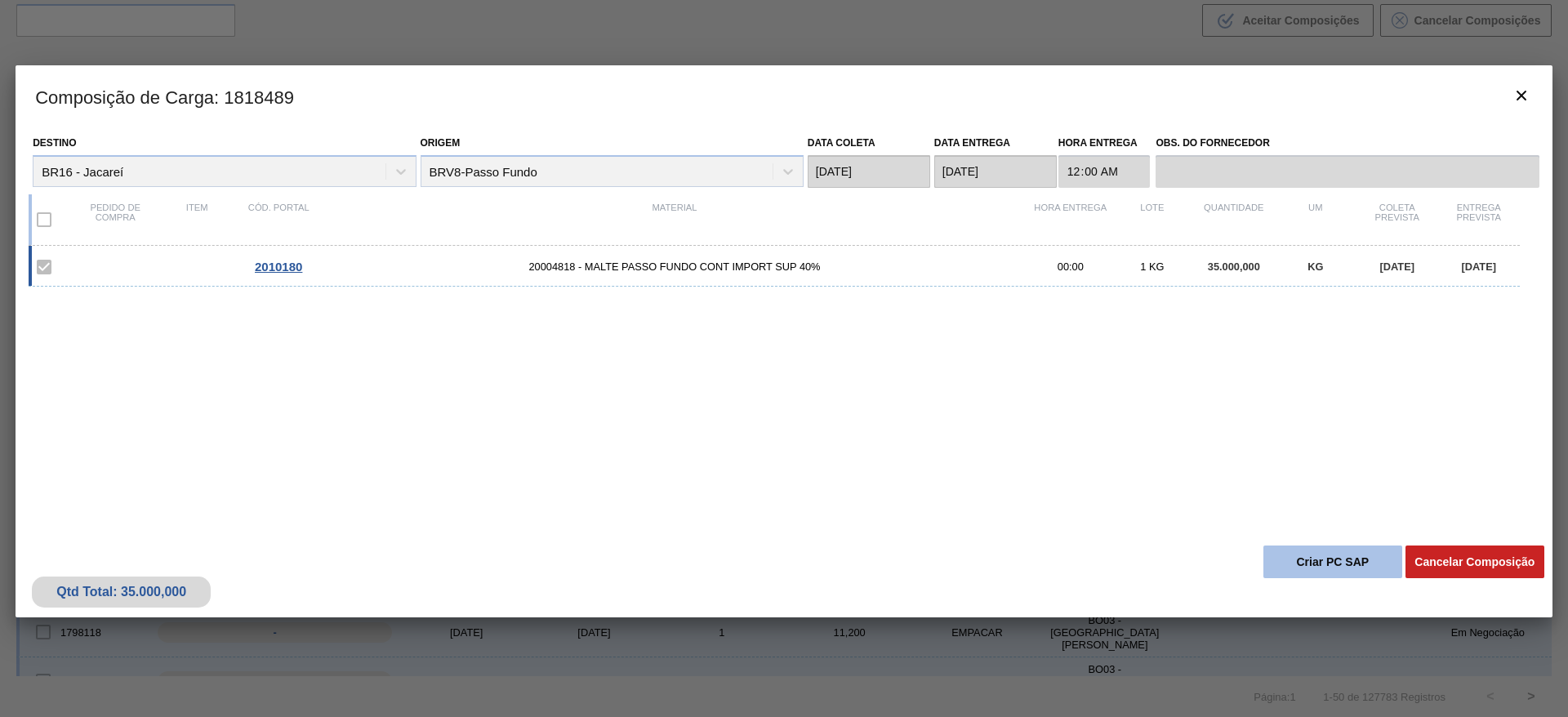
click at [949, 434] on button "Criar PC SAP" at bounding box center [1333, 562] width 139 height 33
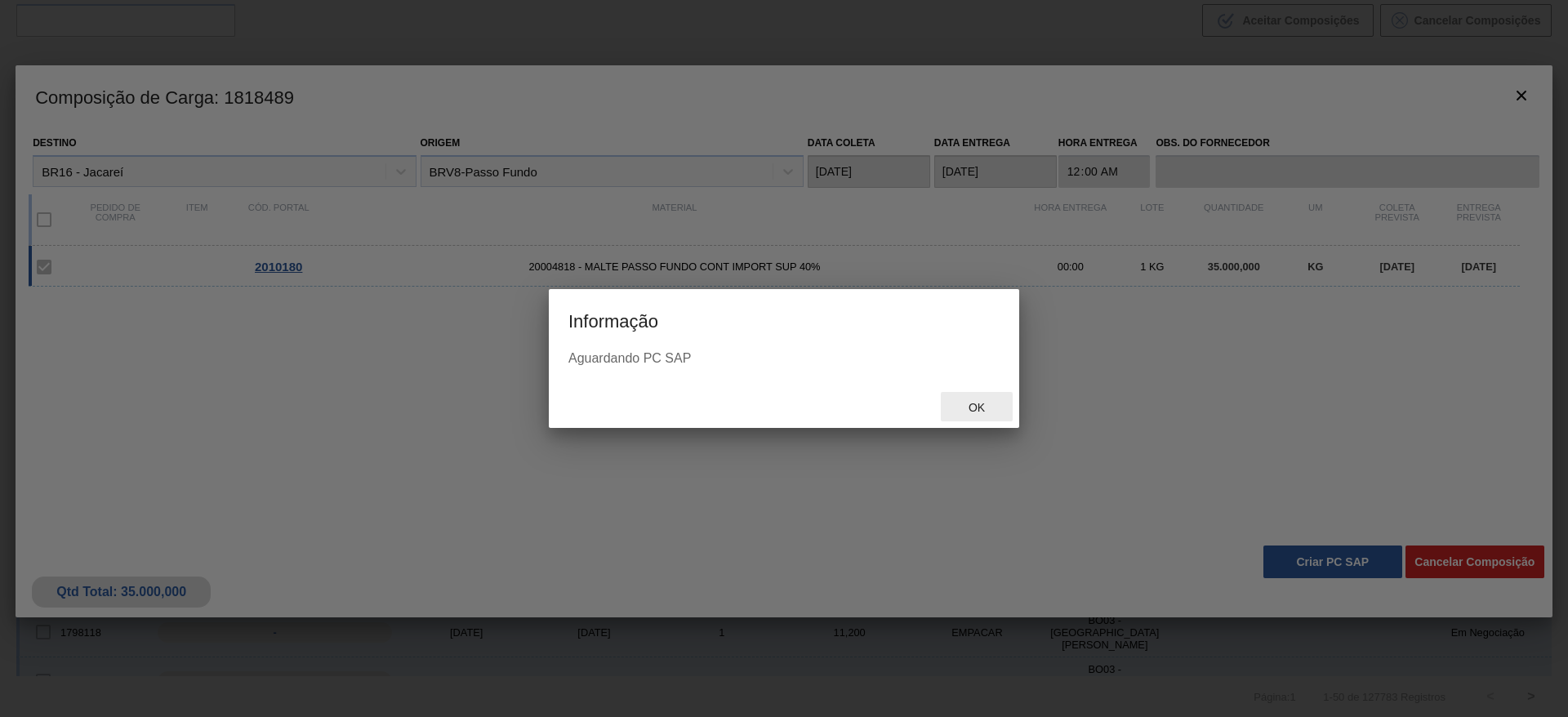
click at [949, 407] on span "Ok" at bounding box center [976, 408] width 42 height 13
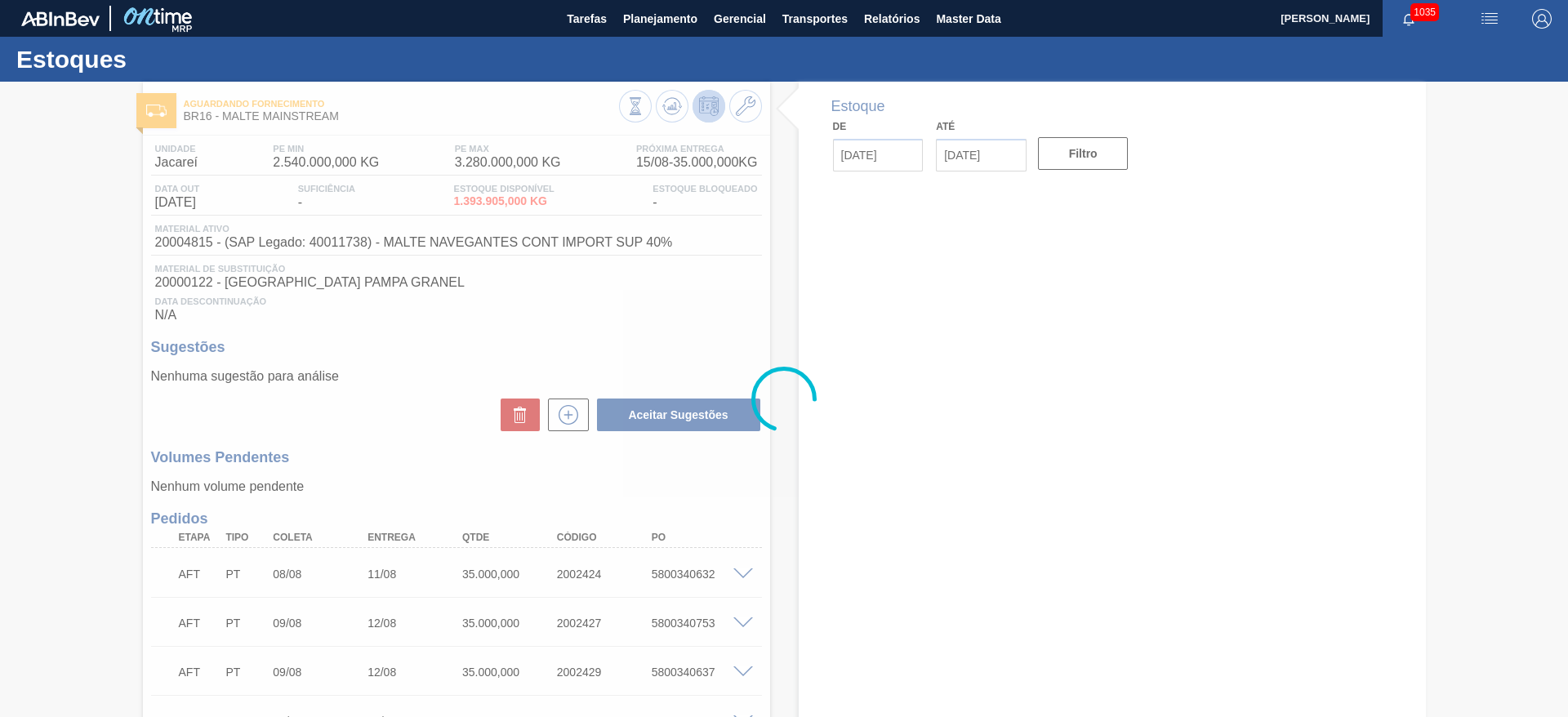
type input "[DATE]"
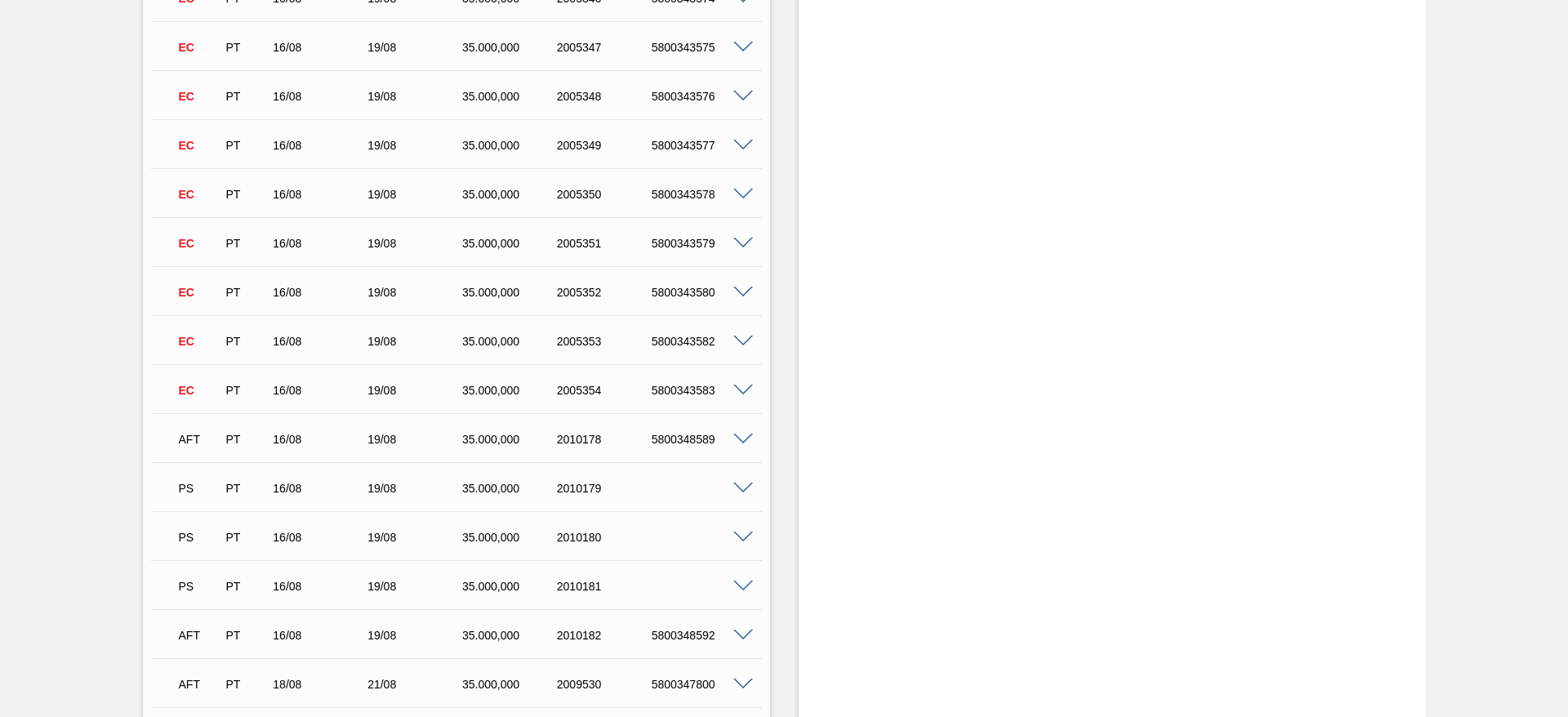
scroll to position [2574, 0]
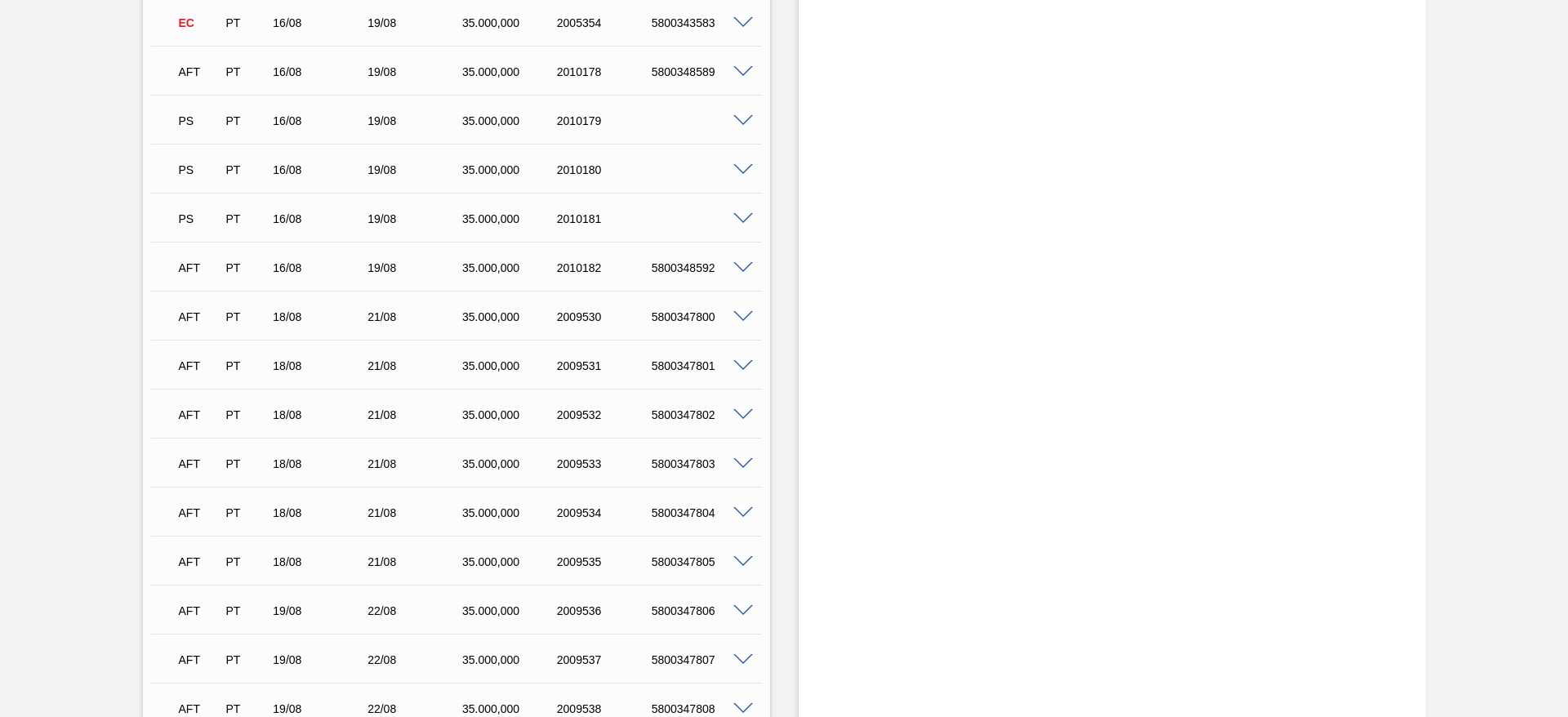
click at [739, 121] on span at bounding box center [743, 121] width 20 height 12
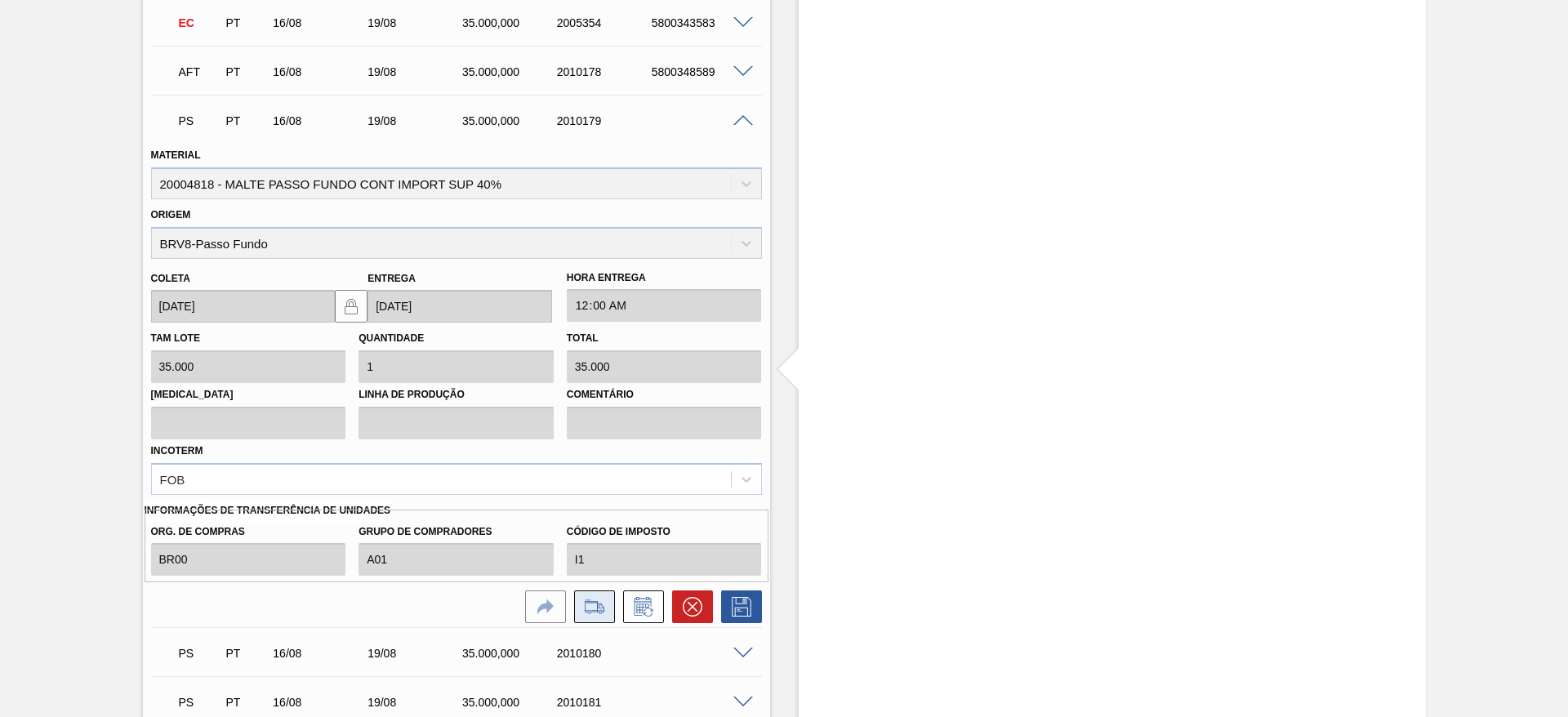
click at [597, 434] on icon at bounding box center [601, 608] width 7 height 9
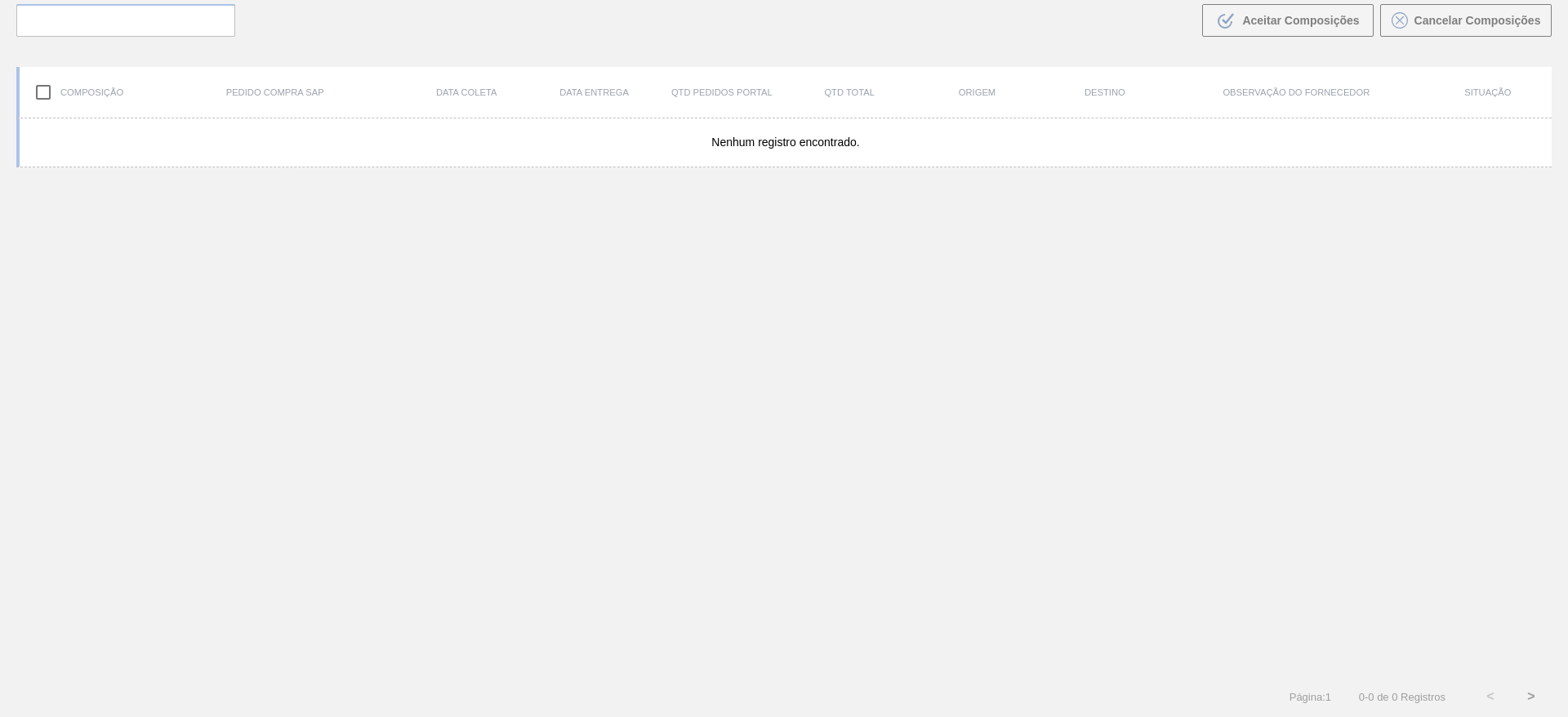
scroll to position [118, 0]
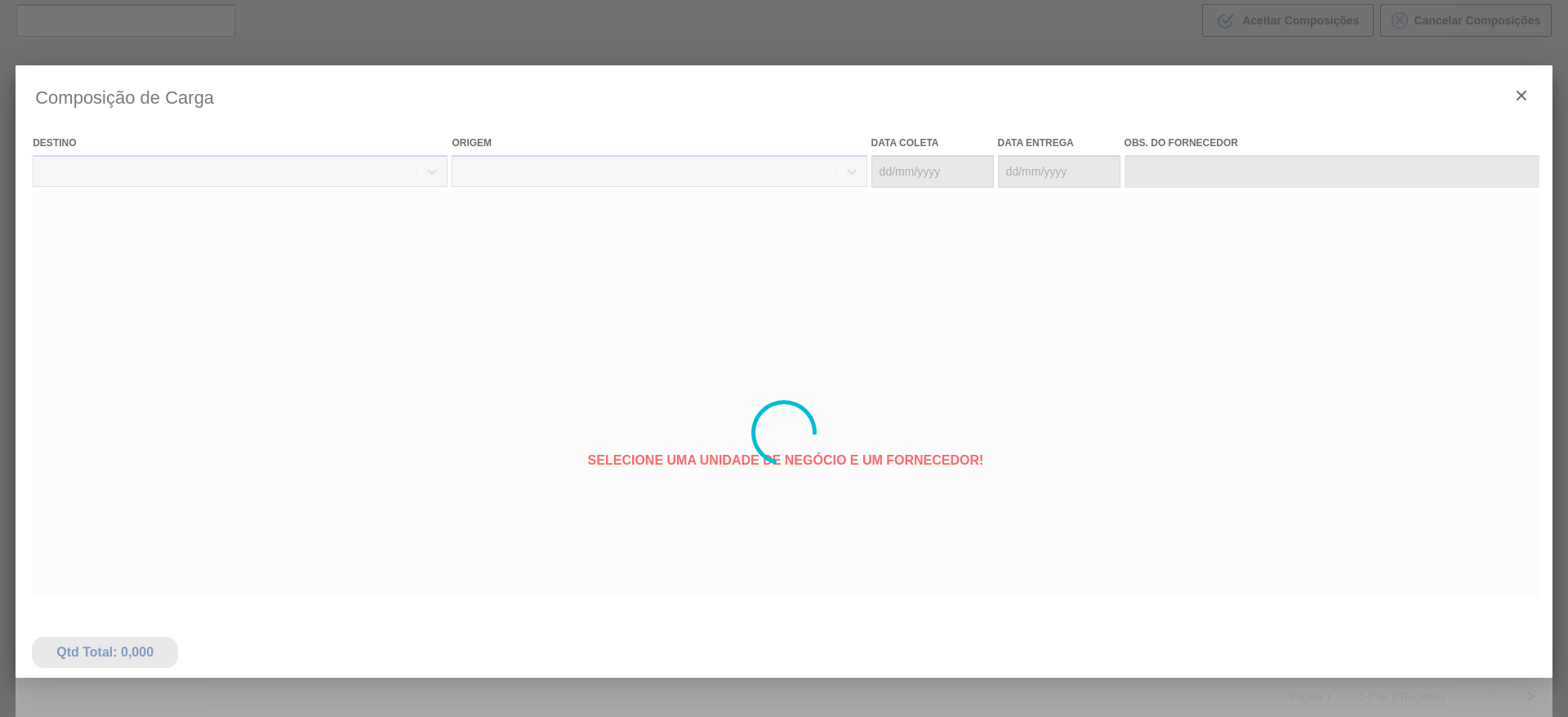
type coleta "[DATE]"
type entrega "[DATE]"
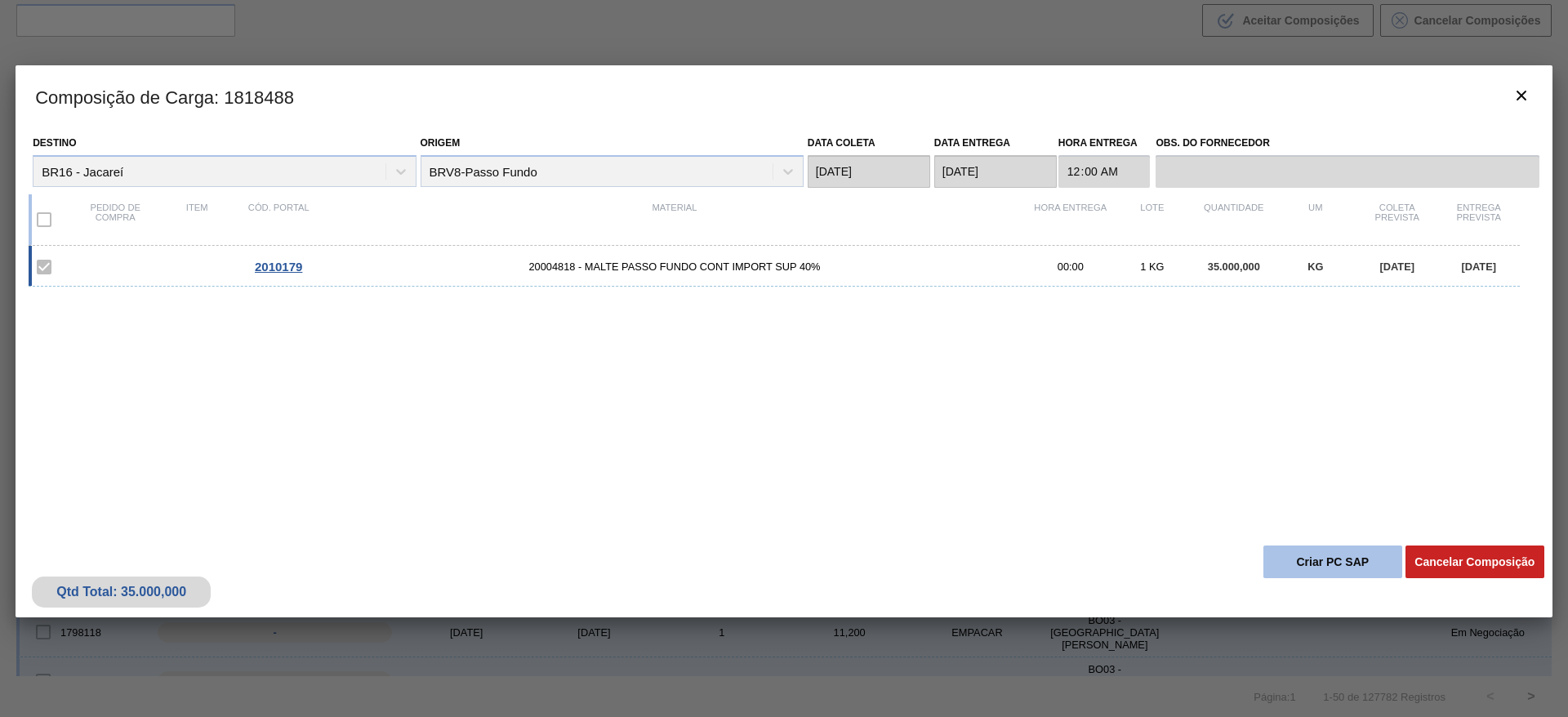
click at [949, 434] on button "Criar PC SAP" at bounding box center [1333, 562] width 139 height 33
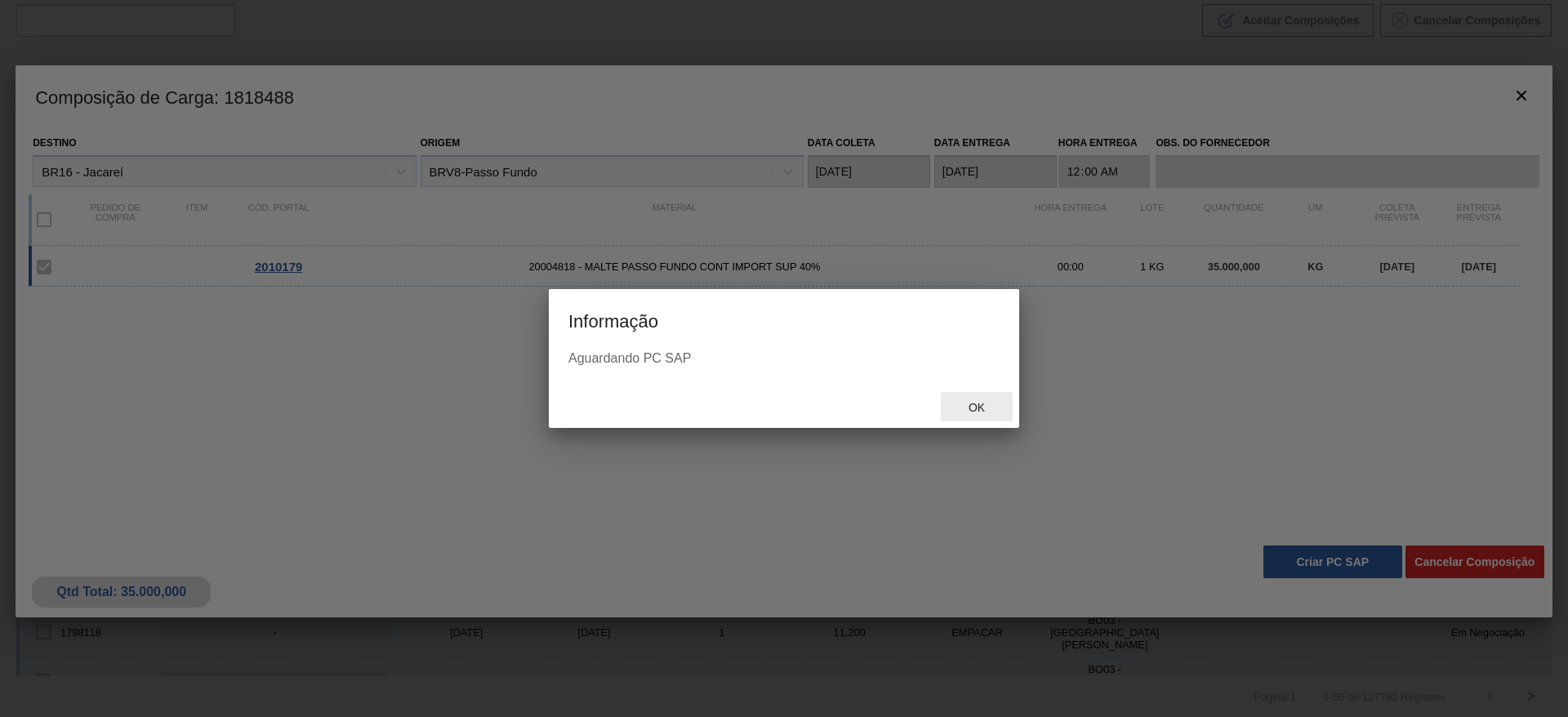
click at [949, 410] on span "Ok" at bounding box center [976, 408] width 42 height 13
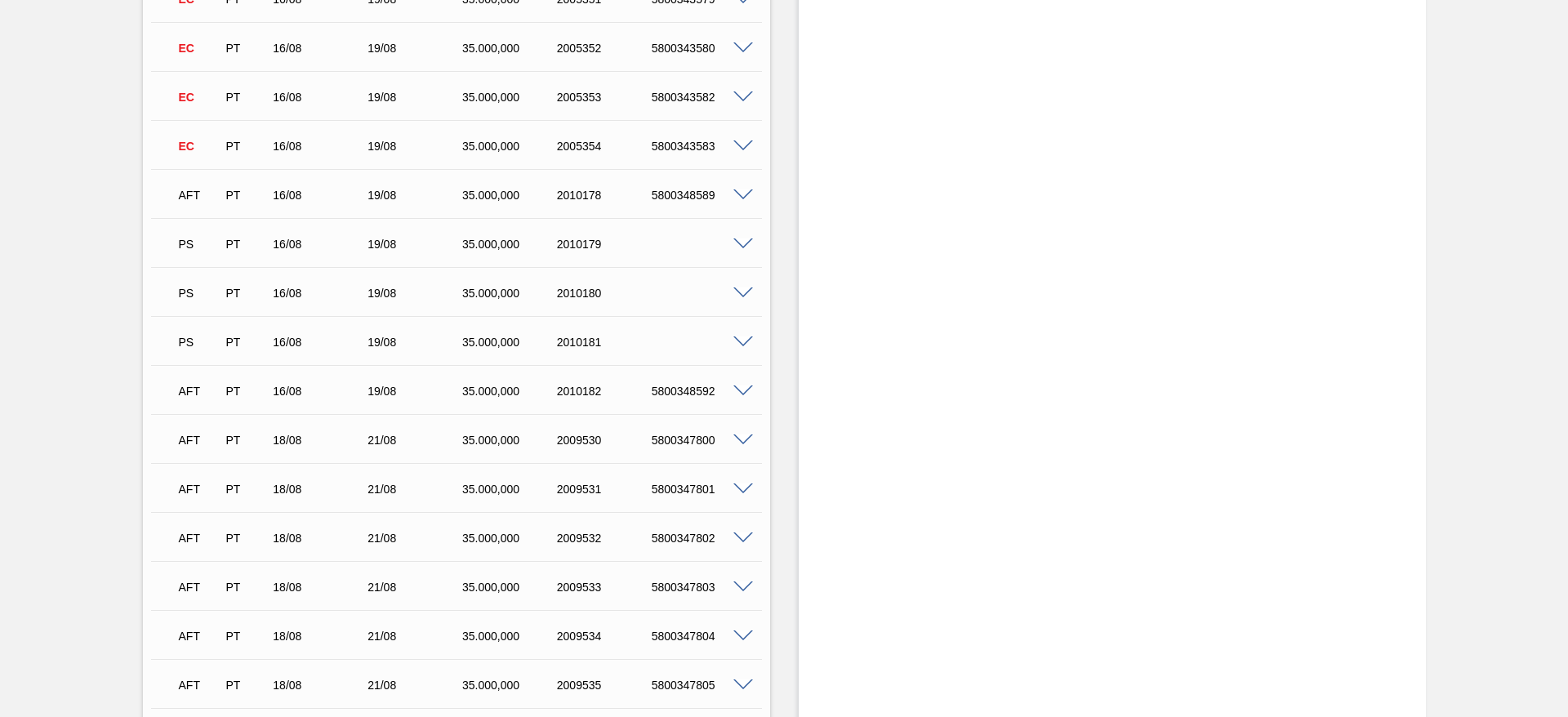
scroll to position [2574, 0]
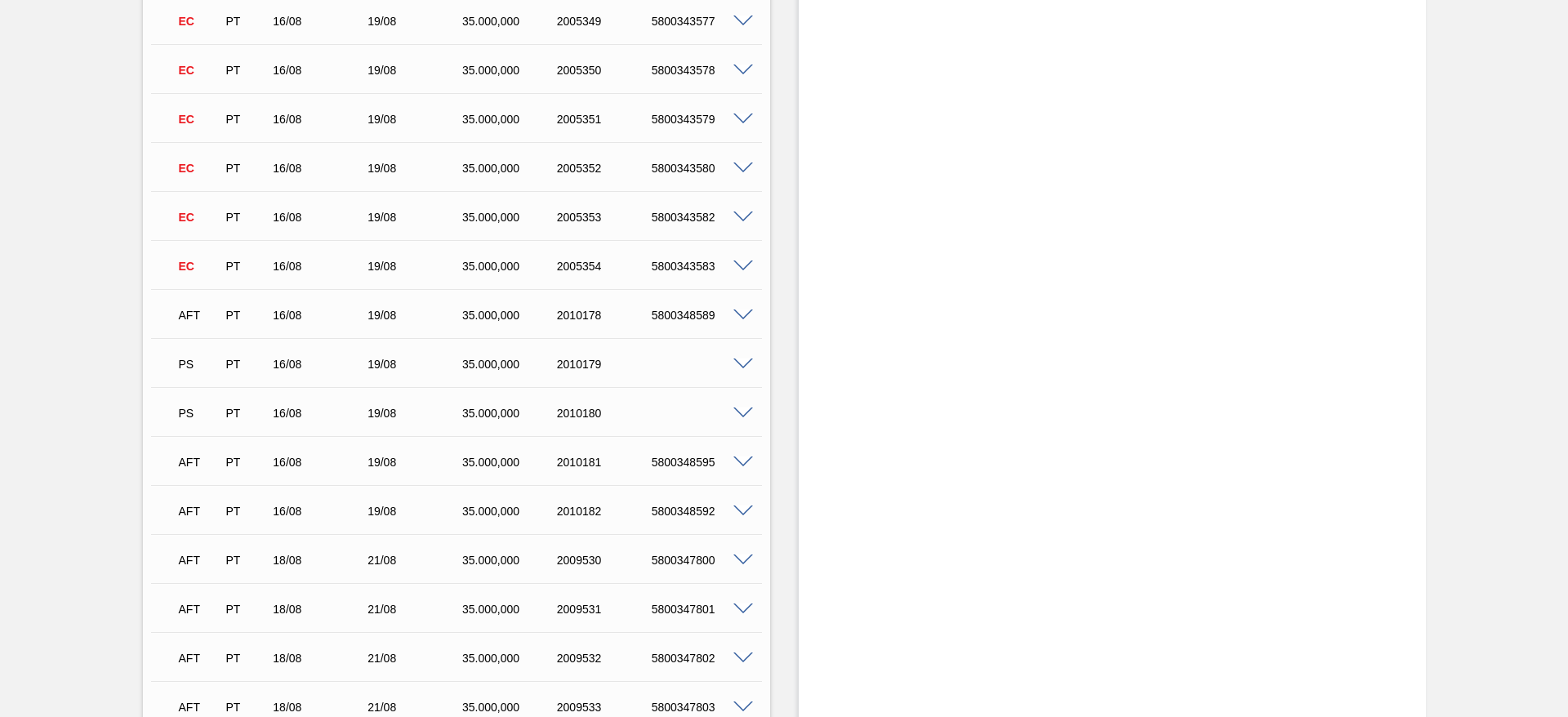
scroll to position [2453, 0]
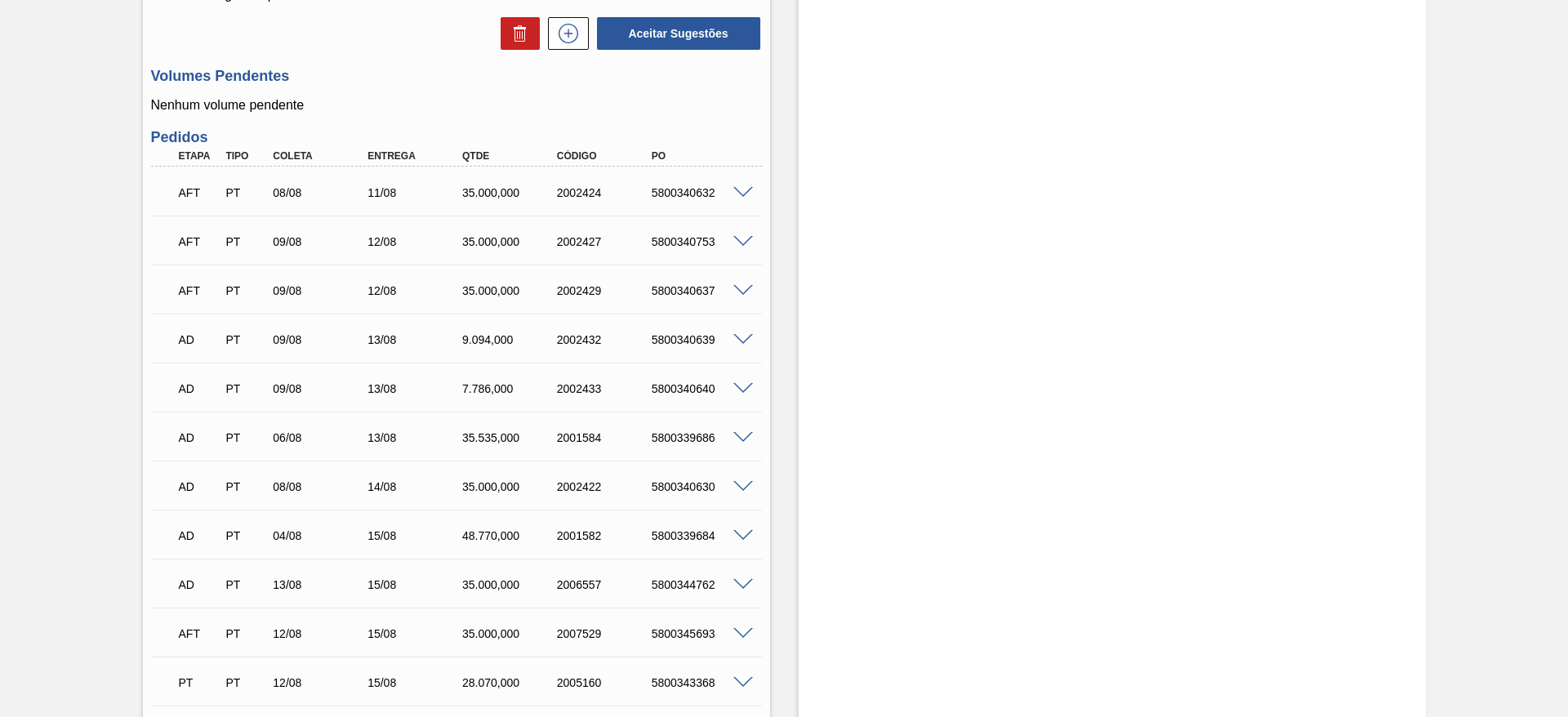
scroll to position [2, 0]
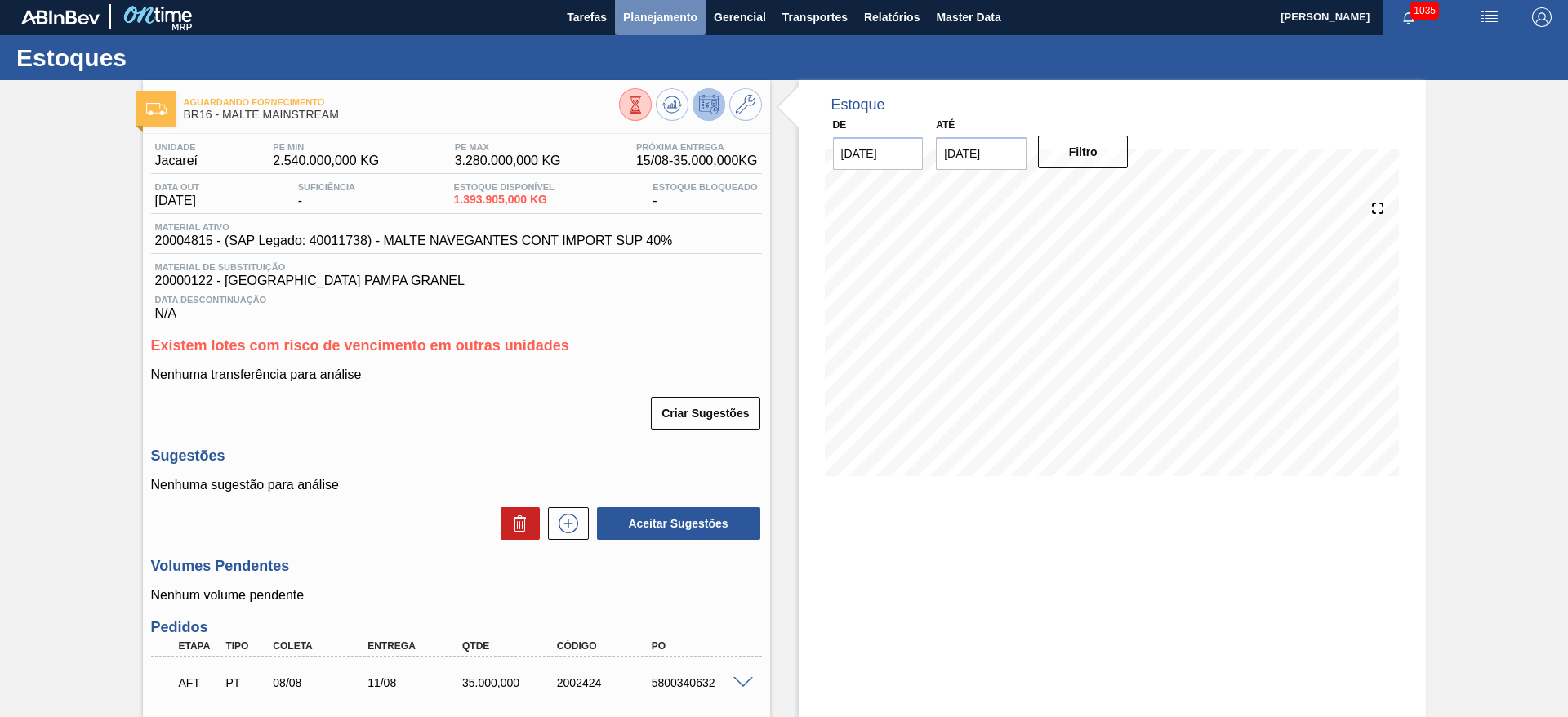
click at [645, 20] on span "Planejamento" at bounding box center [660, 17] width 74 height 20
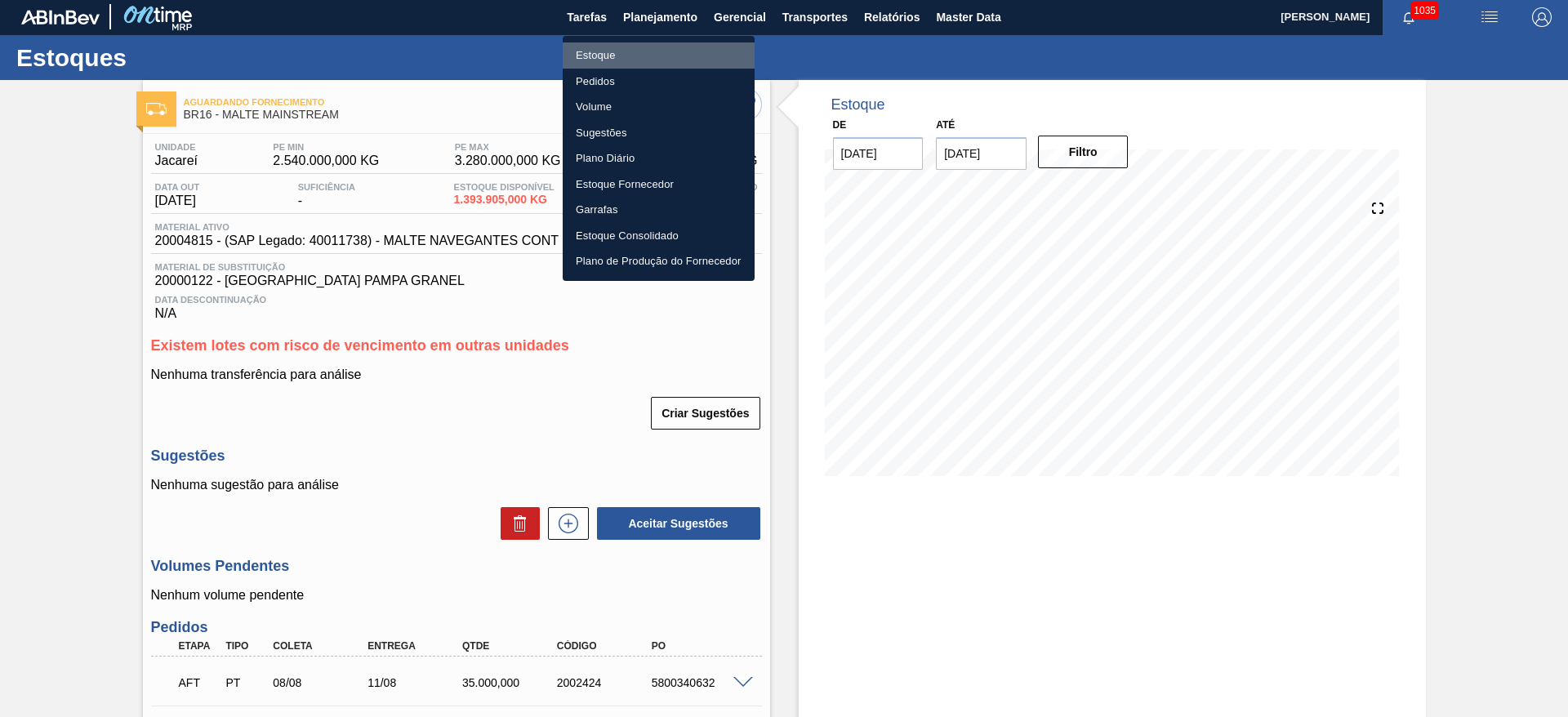
click at [602, 58] on li "Estoque" at bounding box center [659, 56] width 192 height 26
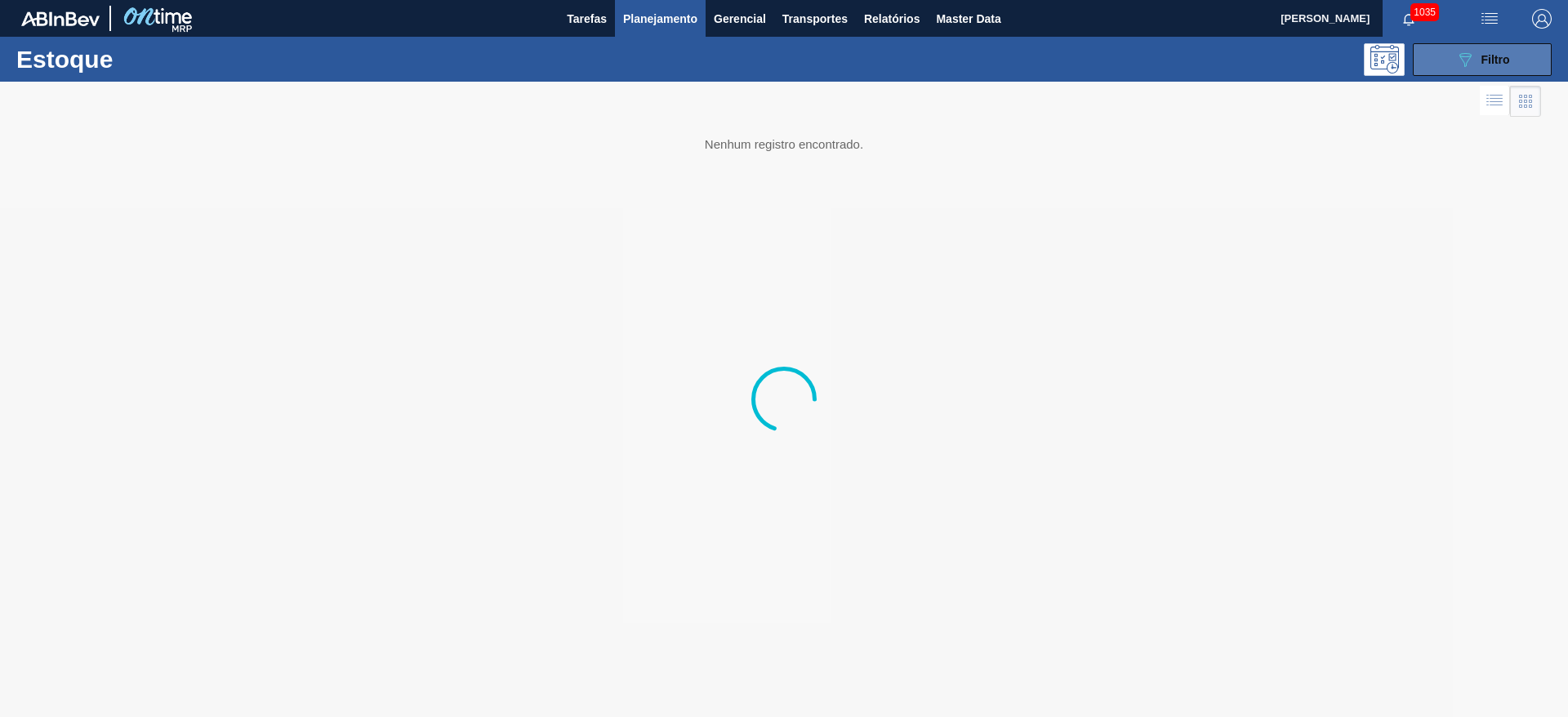
click at [1482, 53] on span "Filtro" at bounding box center [1495, 60] width 29 height 13
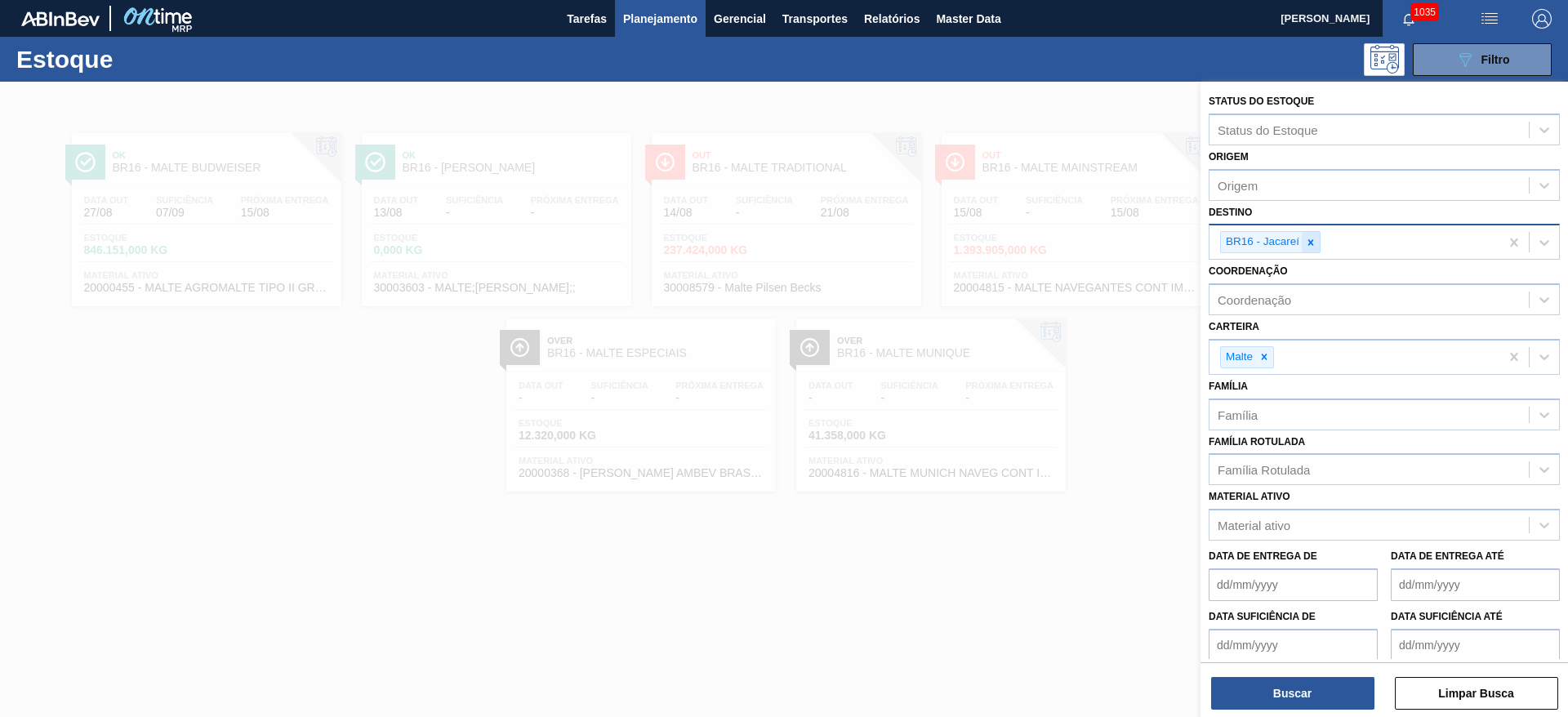
click at [1311, 246] on icon at bounding box center [1311, 243] width 11 height 11
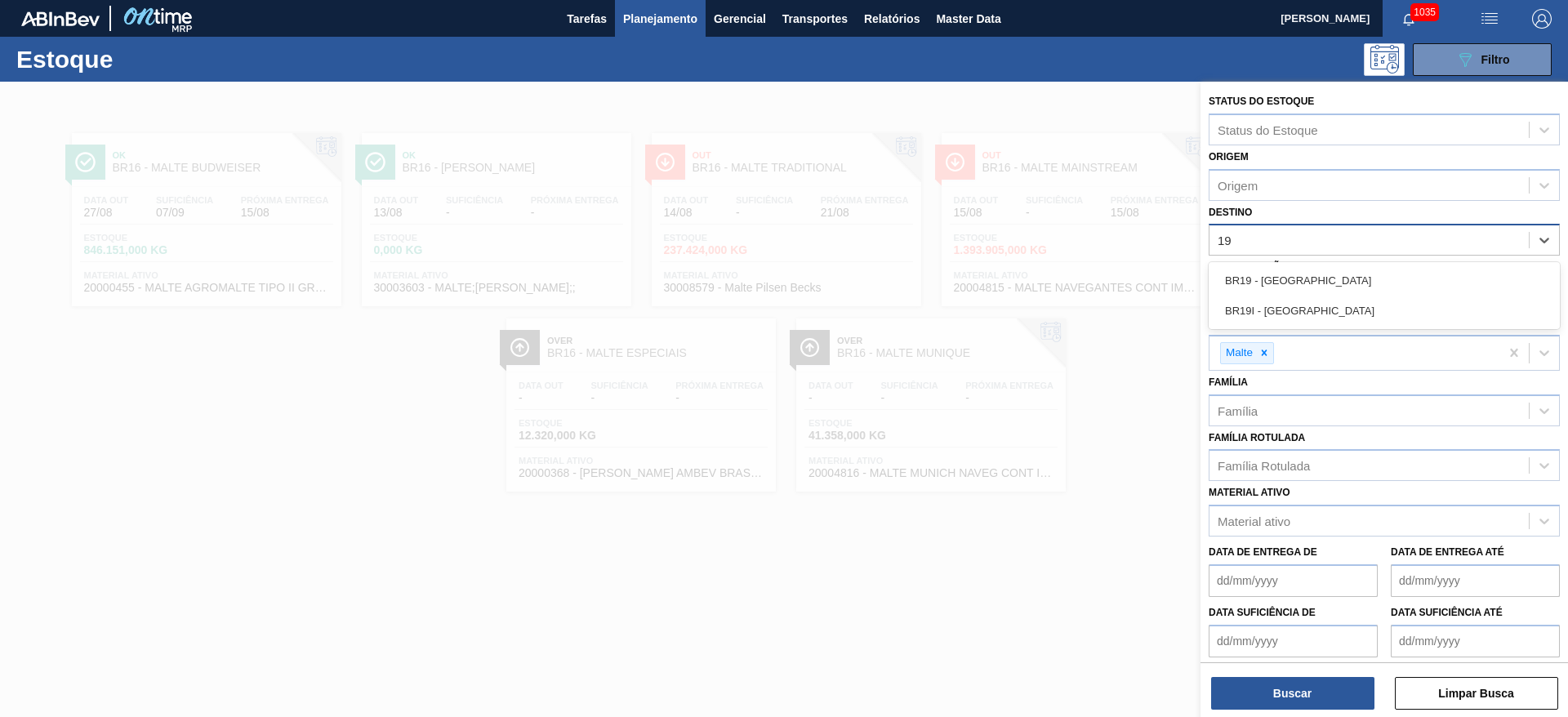
type input "1"
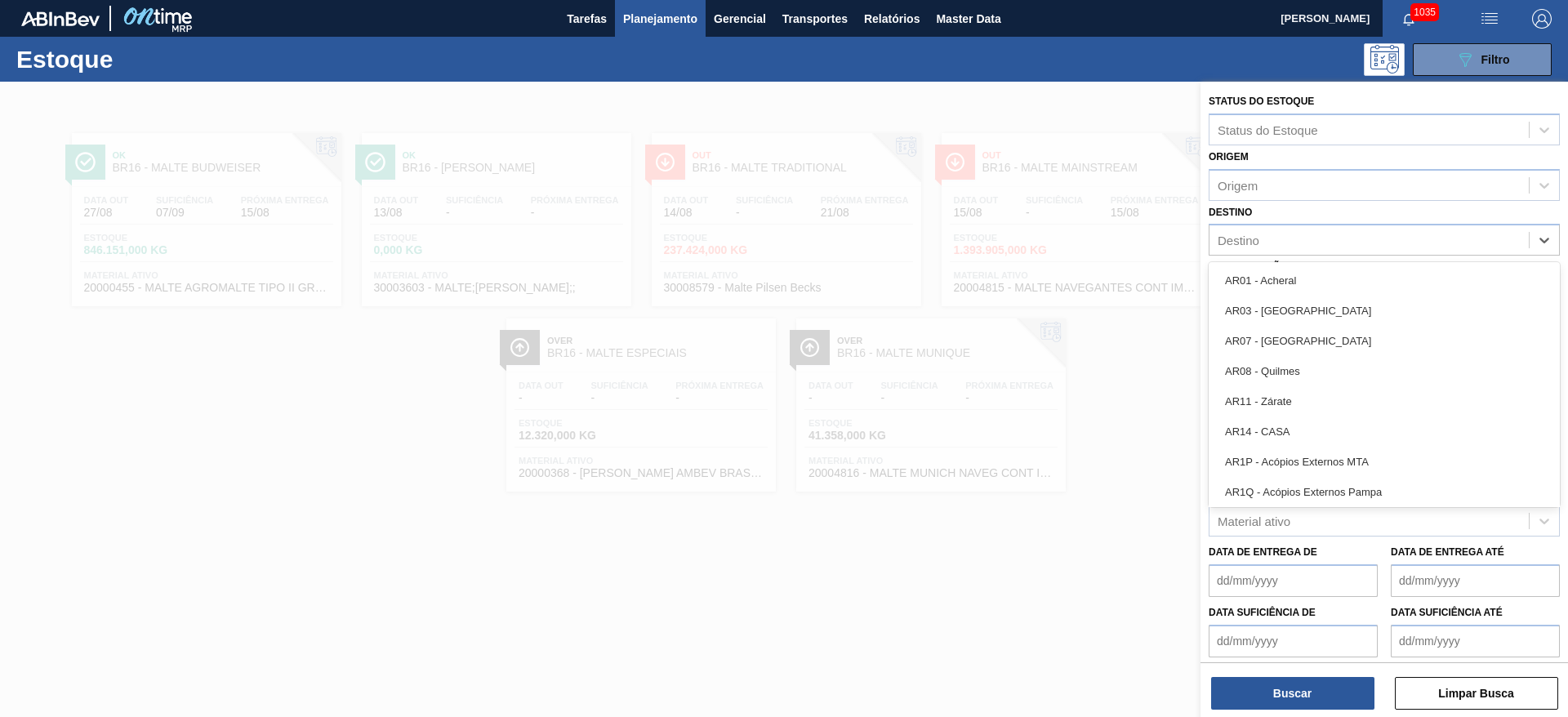
click at [752, 600] on div at bounding box center [784, 440] width 1568 height 717
